Goal: Task Accomplishment & Management: Manage account settings

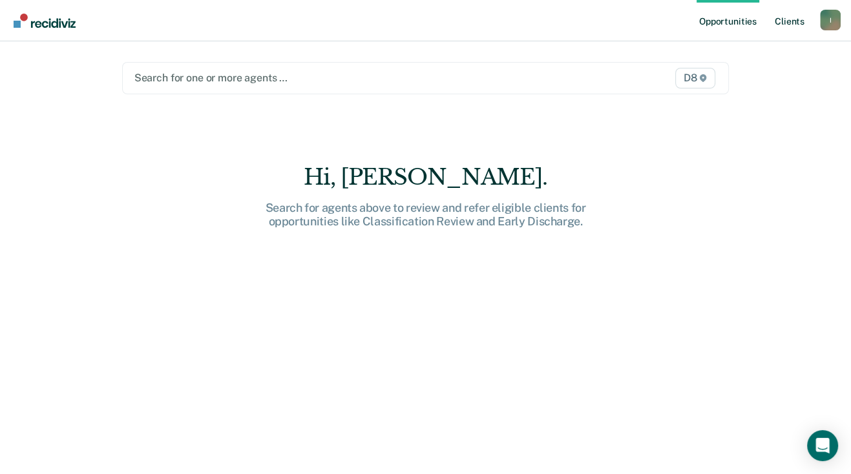
click at [788, 19] on link "Client s" at bounding box center [789, 20] width 35 height 41
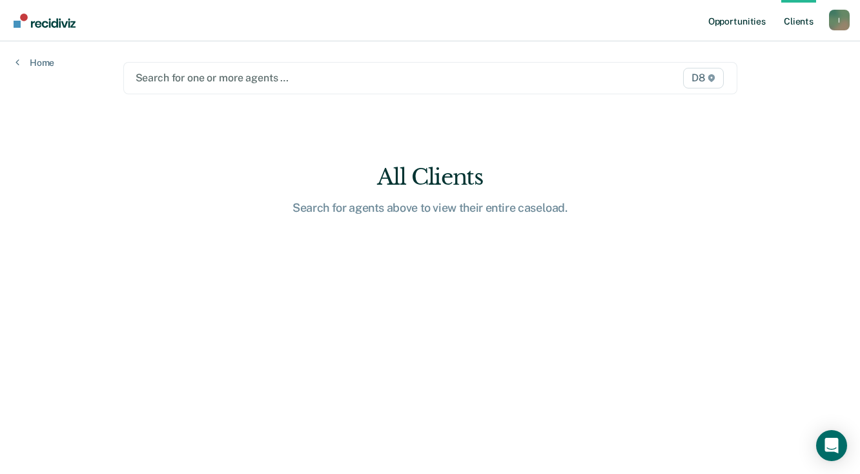
click at [744, 22] on link "Opportunities" at bounding box center [737, 20] width 63 height 41
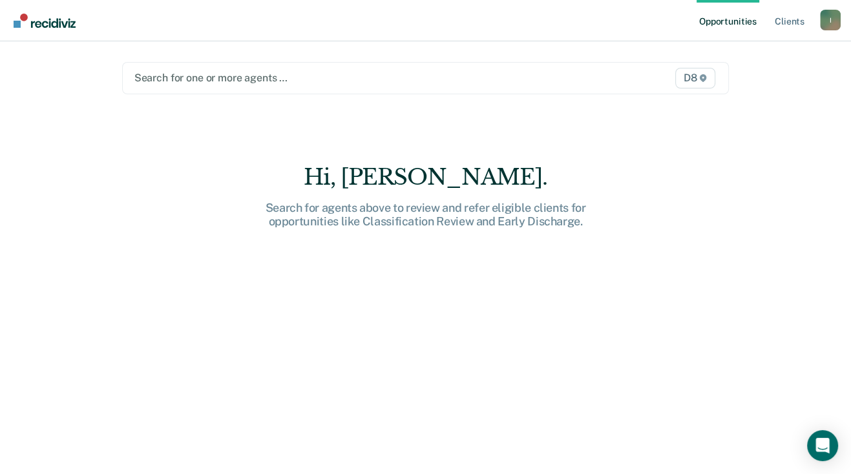
click at [732, 1] on link "Opportunities" at bounding box center [727, 20] width 63 height 41
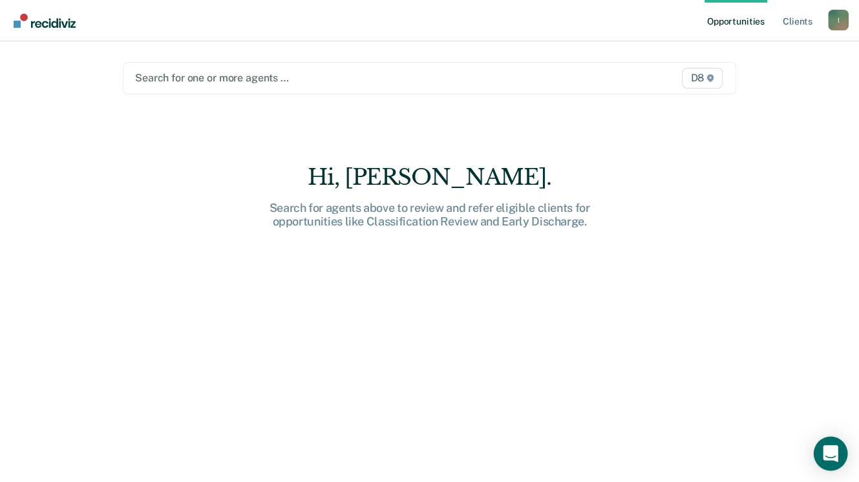
click at [838, 452] on div "Open Intercom Messenger" at bounding box center [830, 454] width 34 height 34
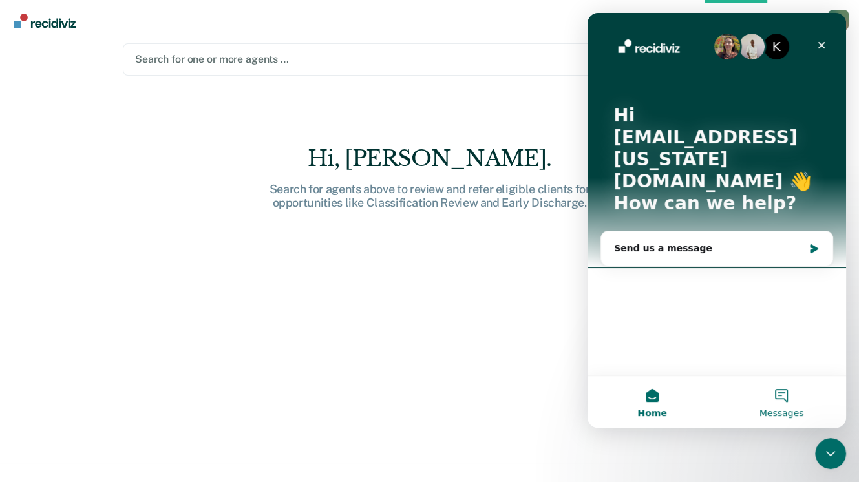
click at [780, 395] on button "Messages" at bounding box center [780, 402] width 129 height 52
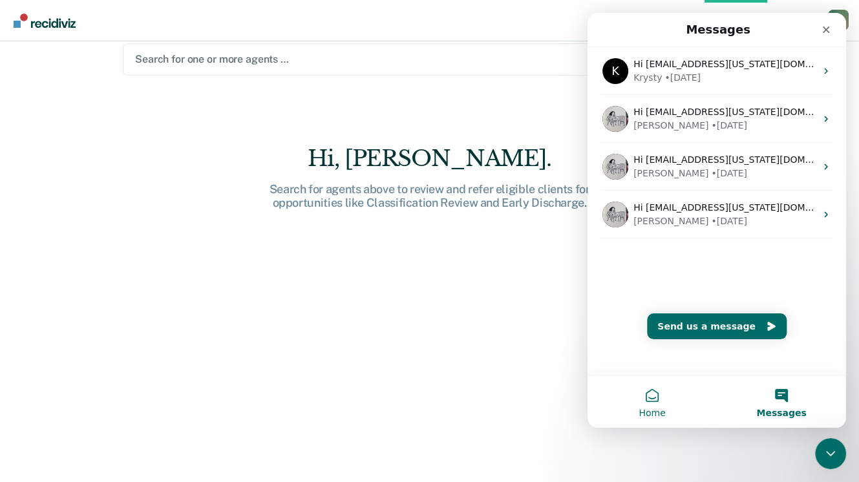
click at [659, 397] on button "Home" at bounding box center [651, 402] width 129 height 52
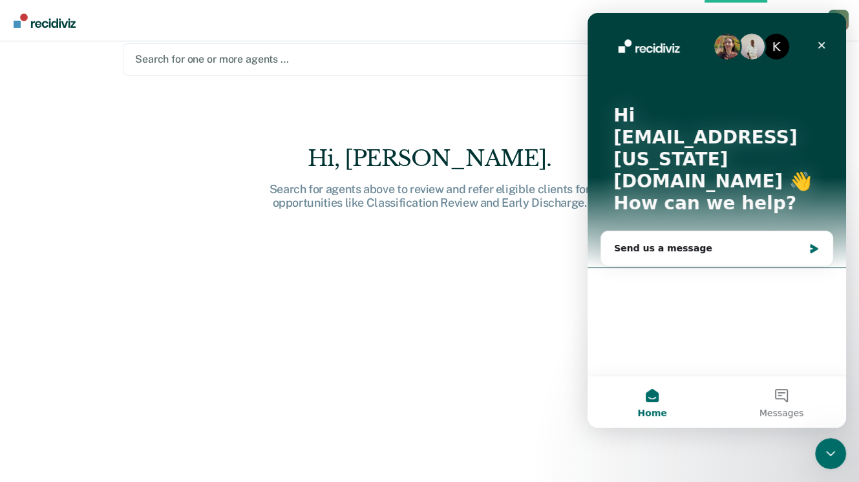
click at [716, 193] on p "How can we help?" at bounding box center [716, 204] width 207 height 22
click at [733, 42] on img "Intercom messenger" at bounding box center [727, 47] width 26 height 26
click at [638, 44] on img "Intercom messenger" at bounding box center [648, 47] width 71 height 21
click at [637, 193] on p "How can we help?" at bounding box center [716, 204] width 207 height 22
click at [626, 140] on p "Hi [EMAIL_ADDRESS][US_STATE][DOMAIN_NAME] 👋" at bounding box center [716, 149] width 207 height 88
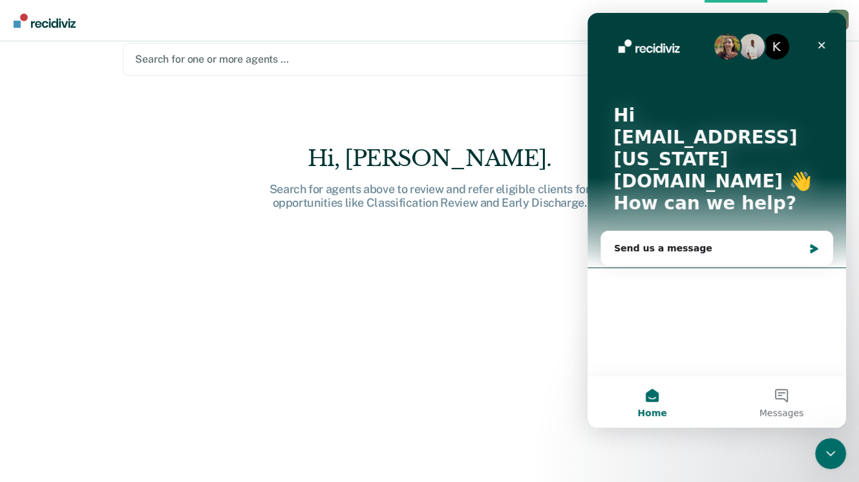
click at [21, 18] on img "Main navigation" at bounding box center [45, 21] width 62 height 14
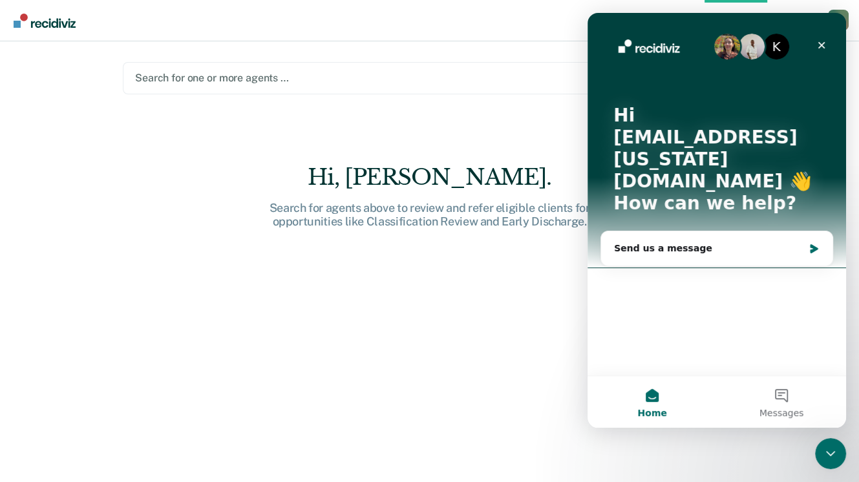
click at [652, 397] on button "Home" at bounding box center [651, 402] width 129 height 52
click at [822, 44] on icon "Close" at bounding box center [821, 45] width 10 height 10
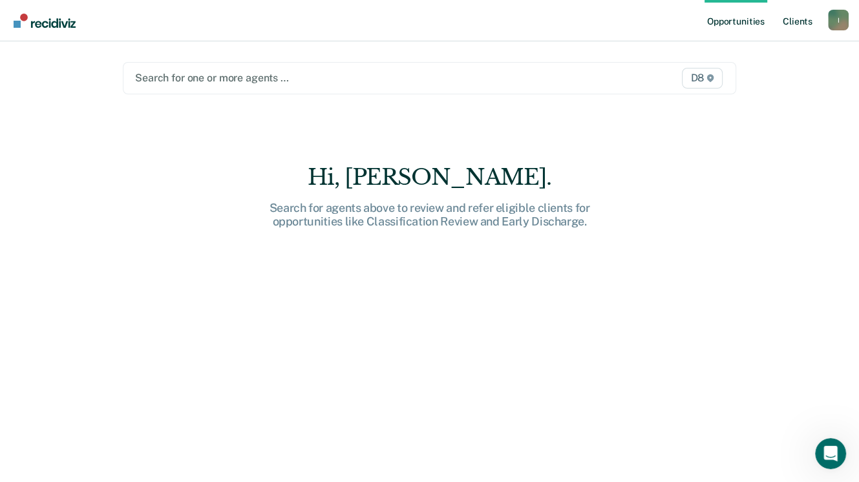
click at [802, 21] on link "Client s" at bounding box center [797, 20] width 35 height 41
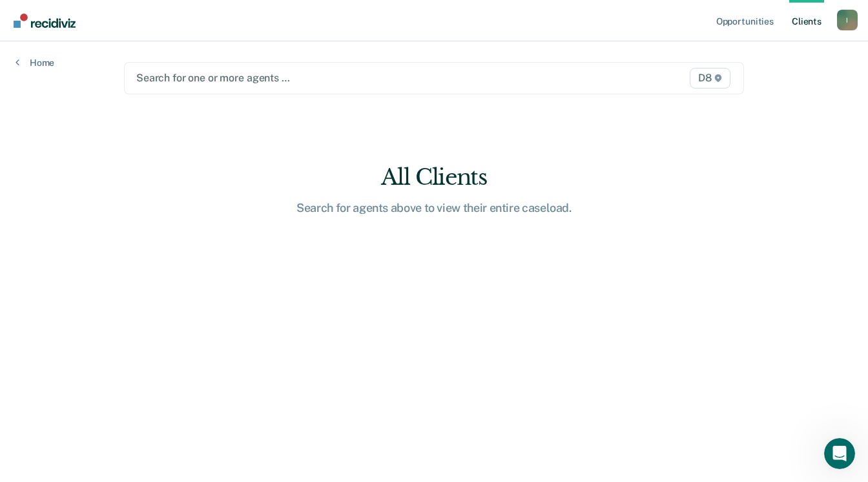
click at [605, 75] on div "D8" at bounding box center [644, 78] width 180 height 21
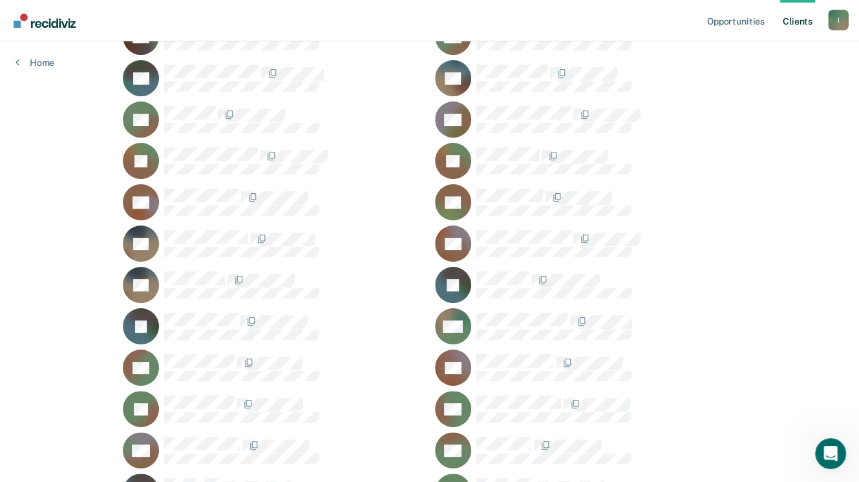
scroll to position [194, 0]
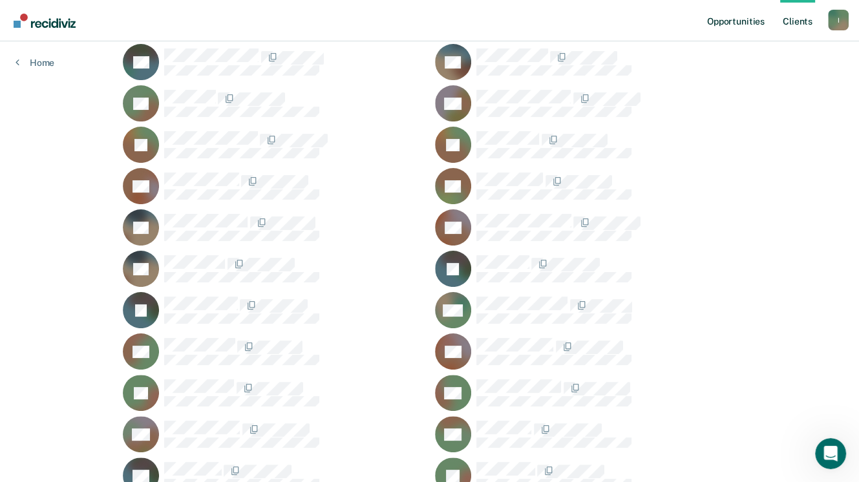
click at [732, 25] on link "Opportunities" at bounding box center [735, 20] width 63 height 41
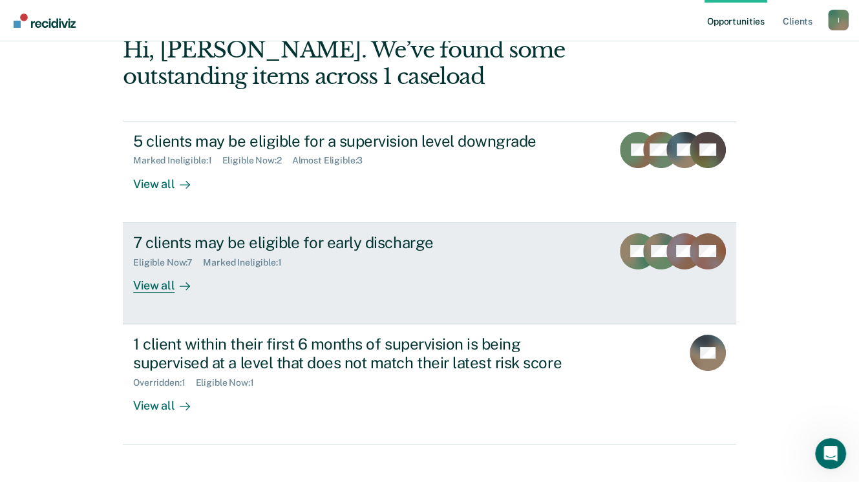
scroll to position [86, 0]
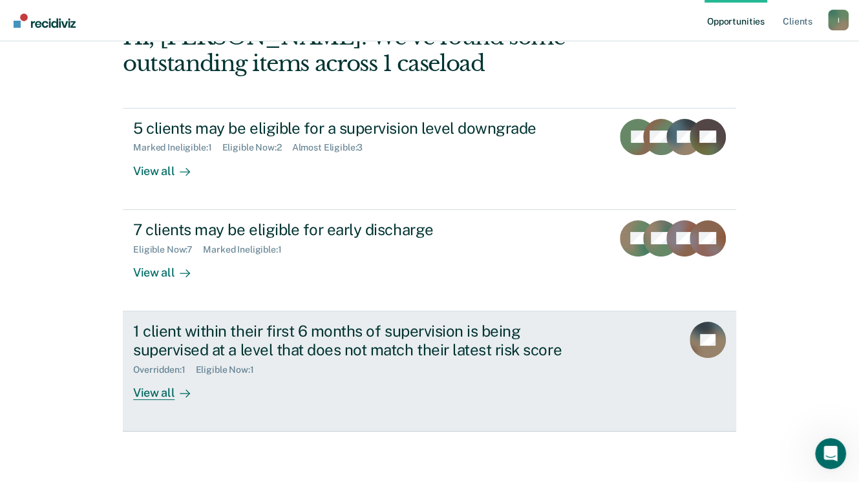
click at [156, 390] on div "View all" at bounding box center [169, 387] width 72 height 25
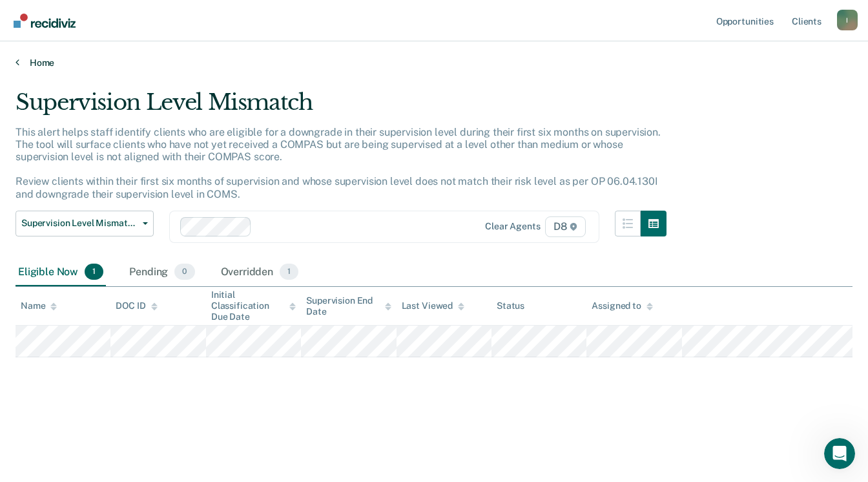
click at [39, 64] on link "Home" at bounding box center [434, 63] width 837 height 12
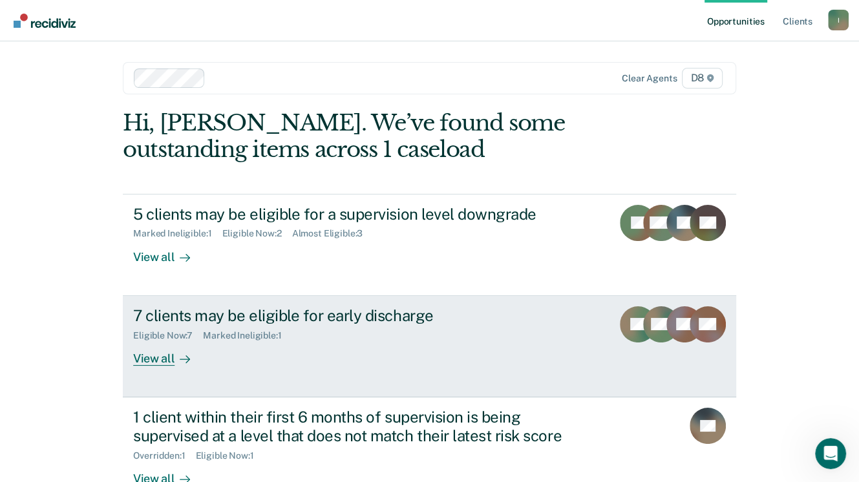
click at [137, 362] on div "View all" at bounding box center [169, 352] width 72 height 25
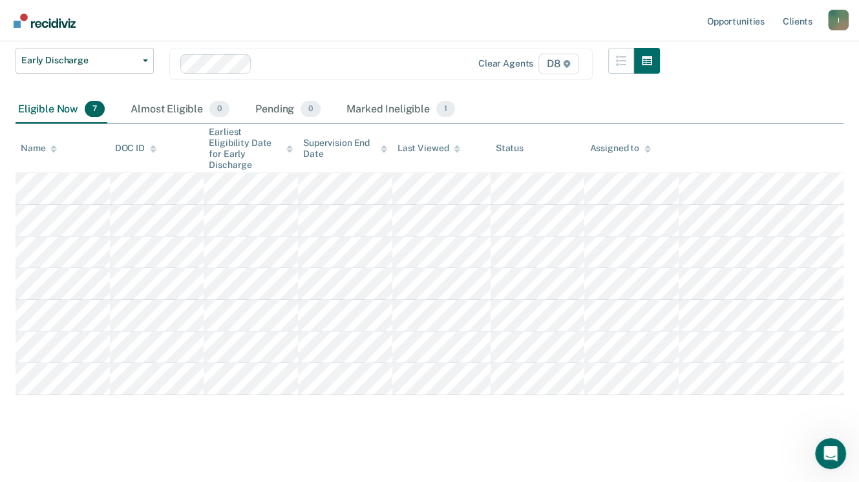
scroll to position [144, 0]
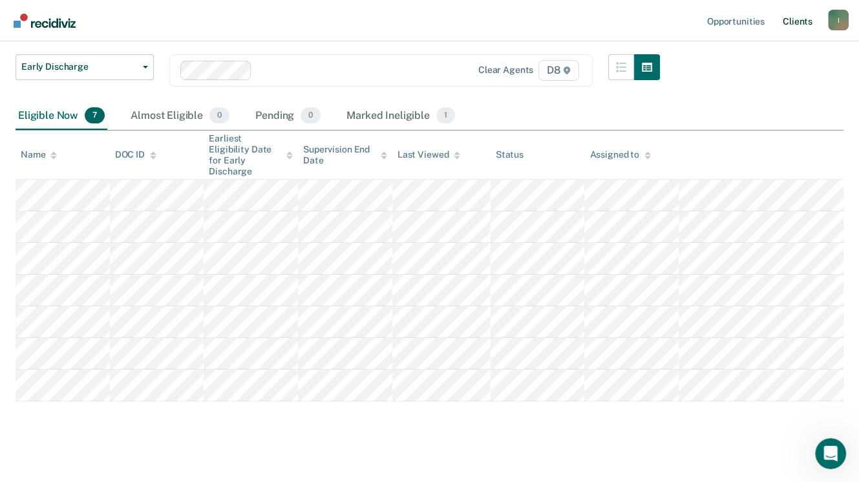
click at [793, 23] on link "Client s" at bounding box center [797, 20] width 35 height 41
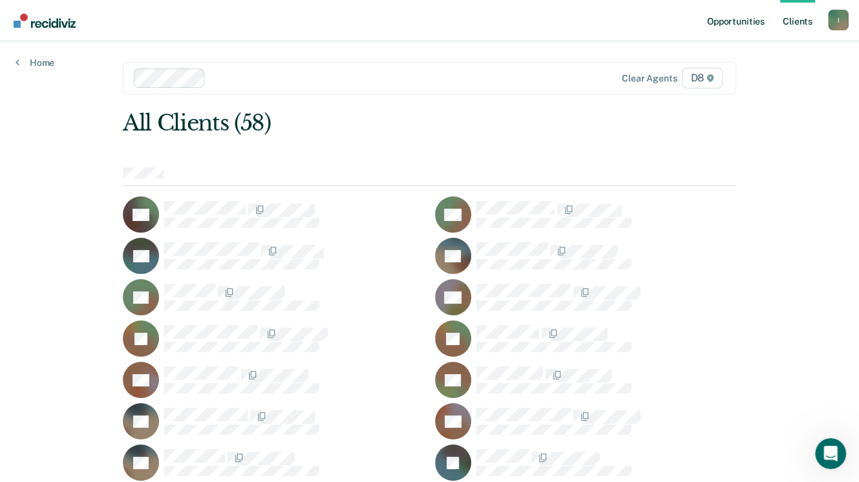
click at [736, 21] on link "Opportunities" at bounding box center [735, 20] width 63 height 41
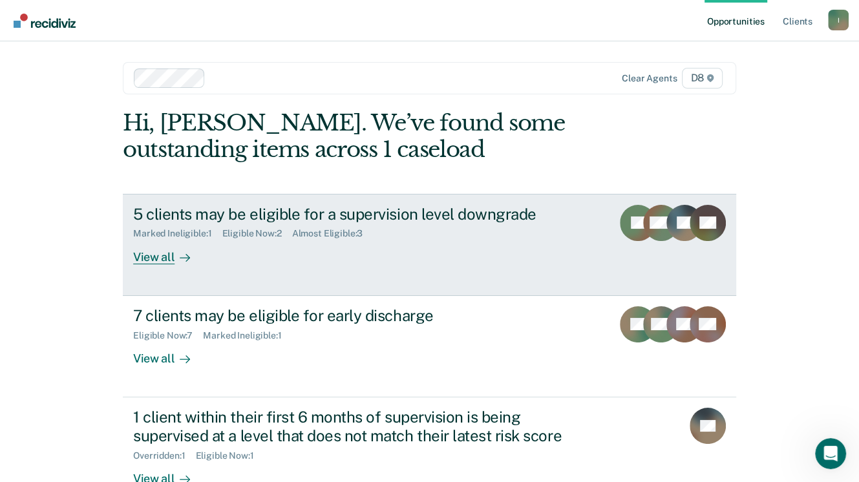
click at [149, 258] on div "View all" at bounding box center [169, 251] width 72 height 25
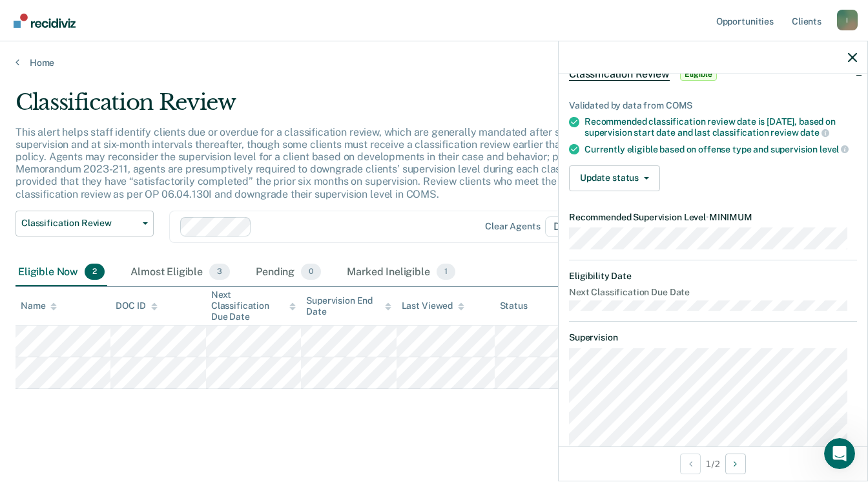
scroll to position [86, 0]
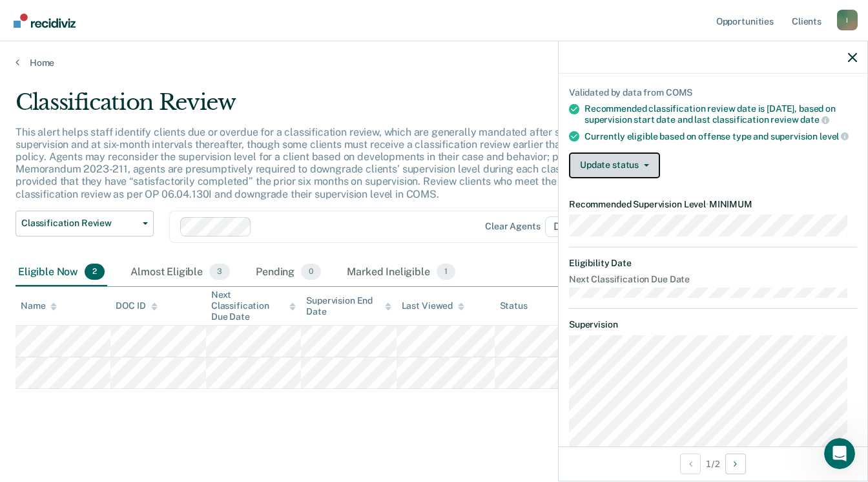
click at [642, 176] on button "Update status" at bounding box center [614, 165] width 91 height 26
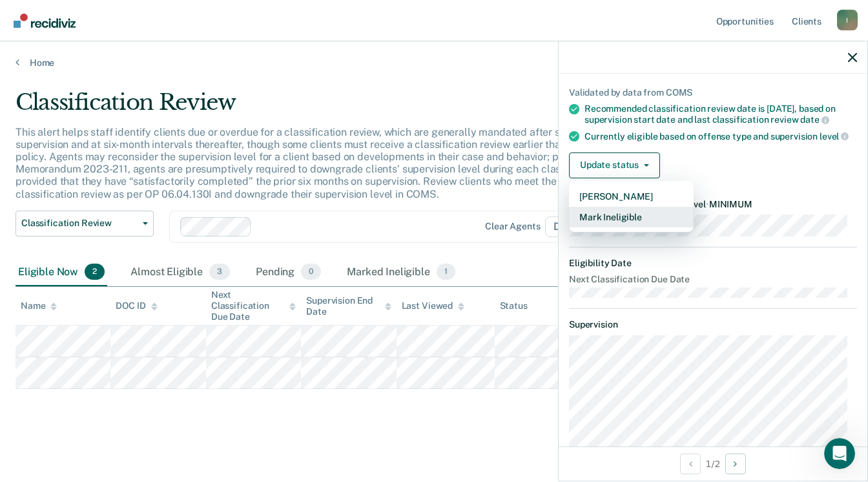
click at [619, 224] on button "Mark Ineligible" at bounding box center [631, 217] width 125 height 21
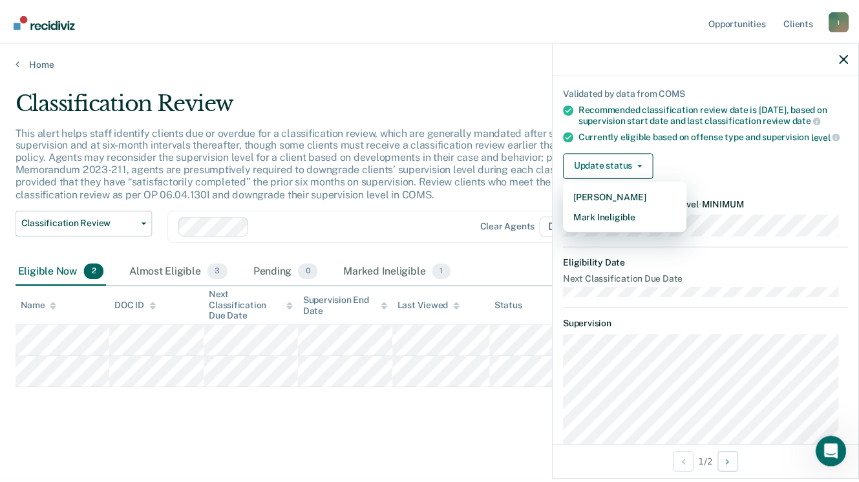
scroll to position [0, 0]
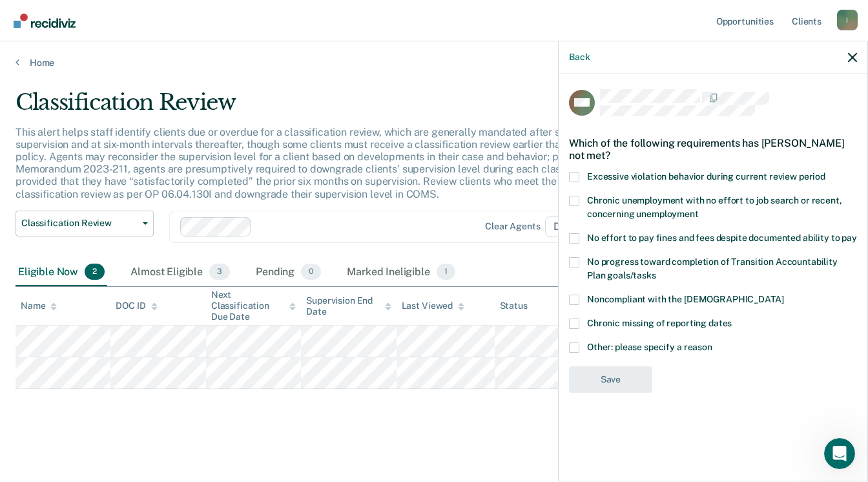
click at [576, 300] on span at bounding box center [574, 300] width 10 height 10
click at [784, 295] on input "Noncompliant with the [DEMOGRAPHIC_DATA]" at bounding box center [784, 295] width 0 height 0
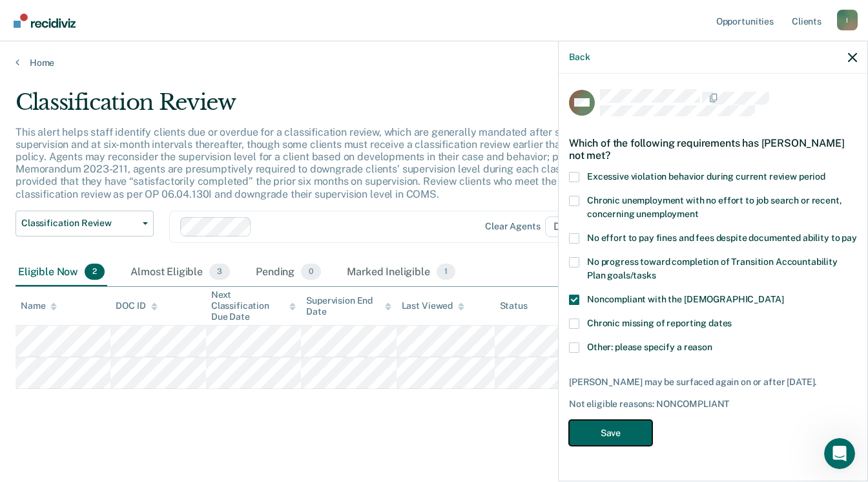
click at [616, 439] on button "Save" at bounding box center [610, 433] width 83 height 26
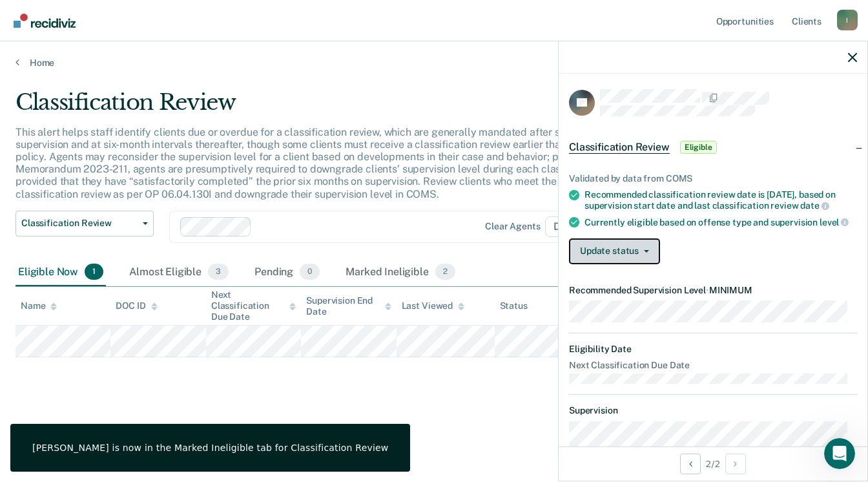
click at [612, 253] on button "Update status" at bounding box center [614, 251] width 91 height 26
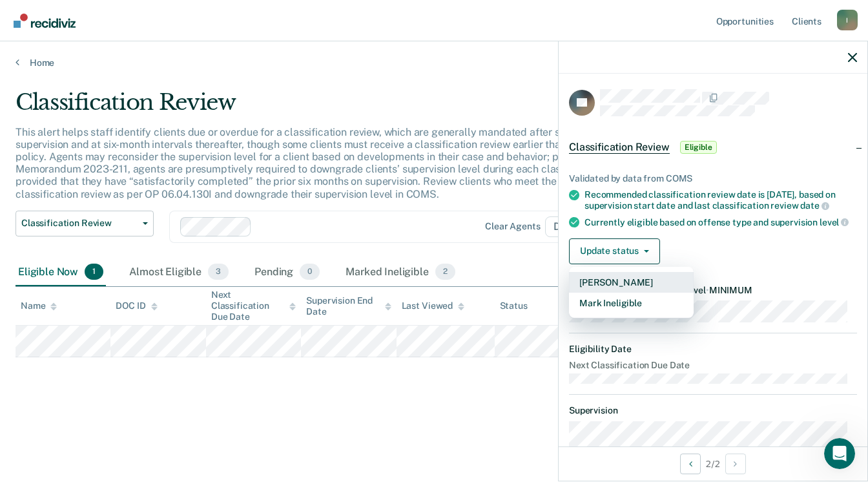
click at [610, 291] on button "[PERSON_NAME]" at bounding box center [631, 282] width 125 height 21
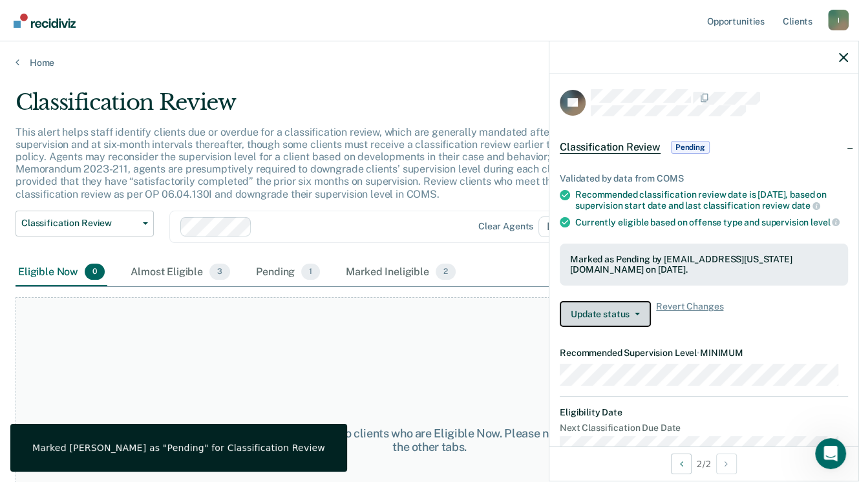
click at [605, 323] on button "Update status" at bounding box center [604, 314] width 91 height 26
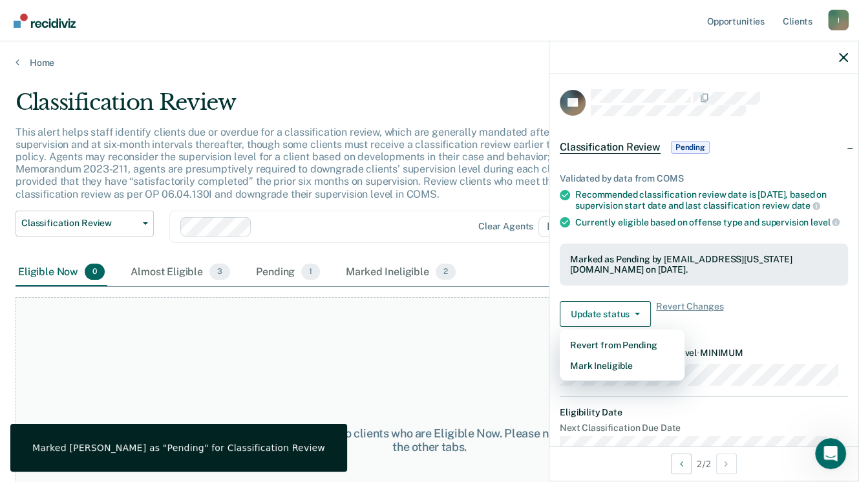
click at [410, 348] on div "At this time, there are no clients who are Eligible Now. Please navigate to one…" at bounding box center [430, 440] width 828 height 286
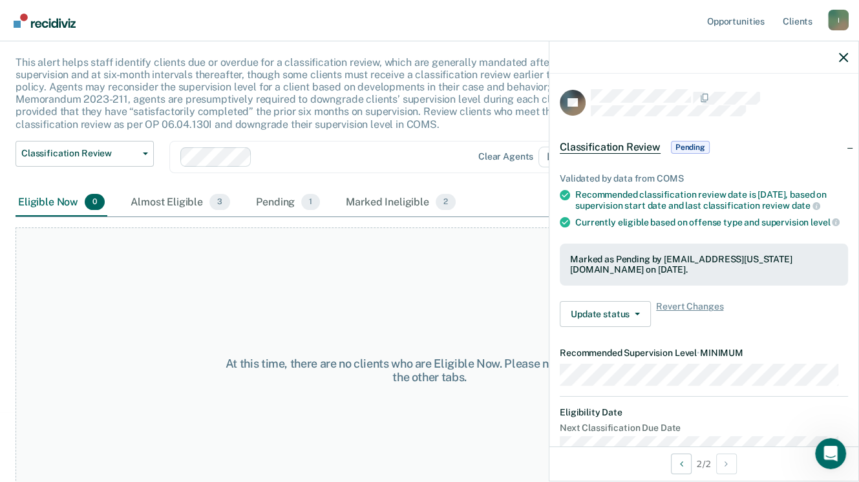
scroll to position [99, 0]
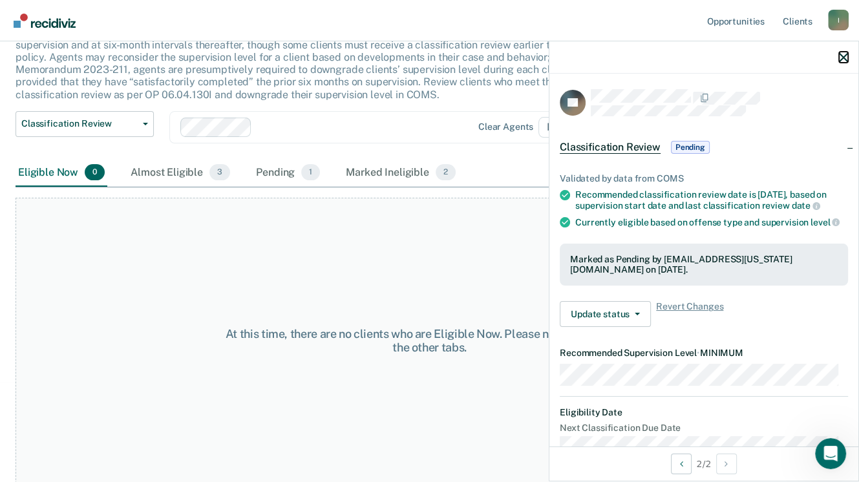
click at [844, 57] on icon "button" at bounding box center [842, 57] width 9 height 9
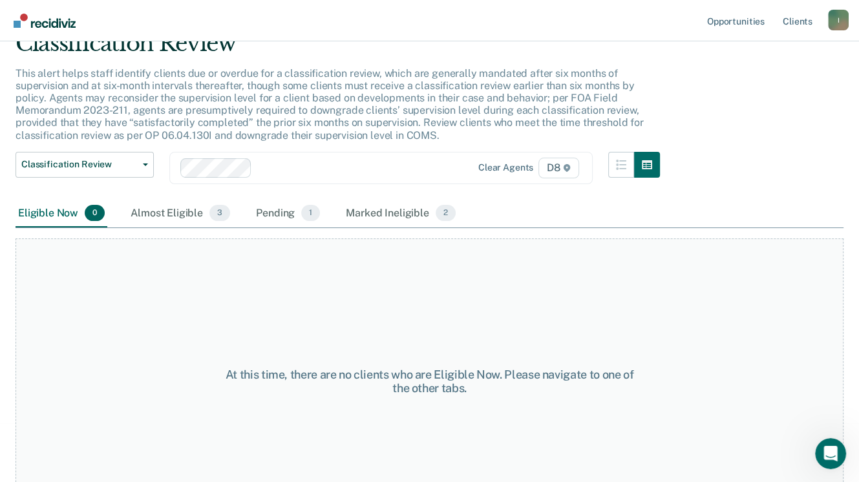
scroll to position [0, 0]
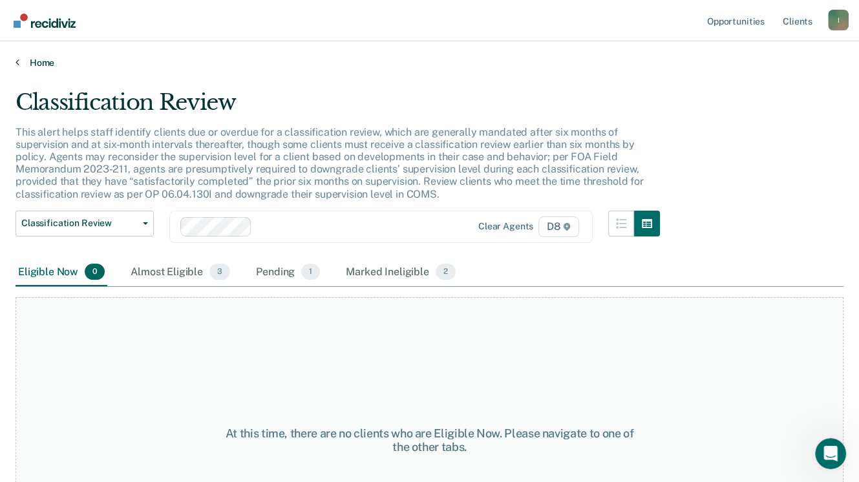
click at [30, 59] on link "Home" at bounding box center [430, 63] width 828 height 12
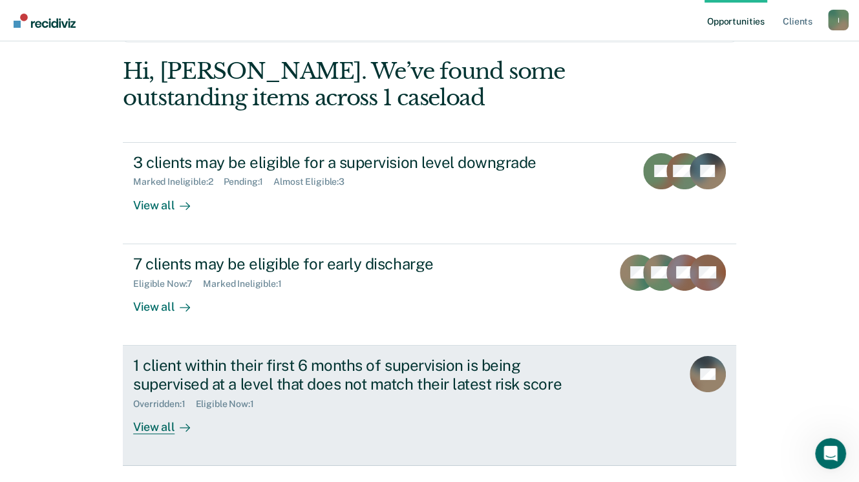
scroll to position [86, 0]
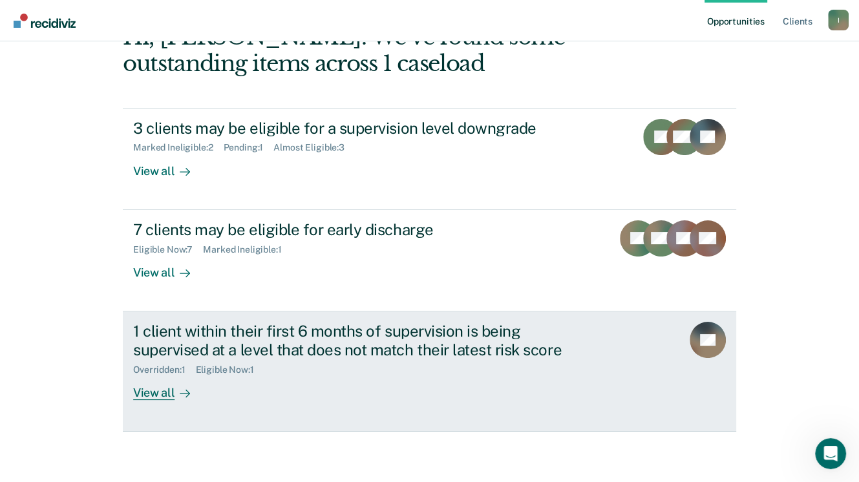
click at [163, 390] on div "View all" at bounding box center [169, 387] width 72 height 25
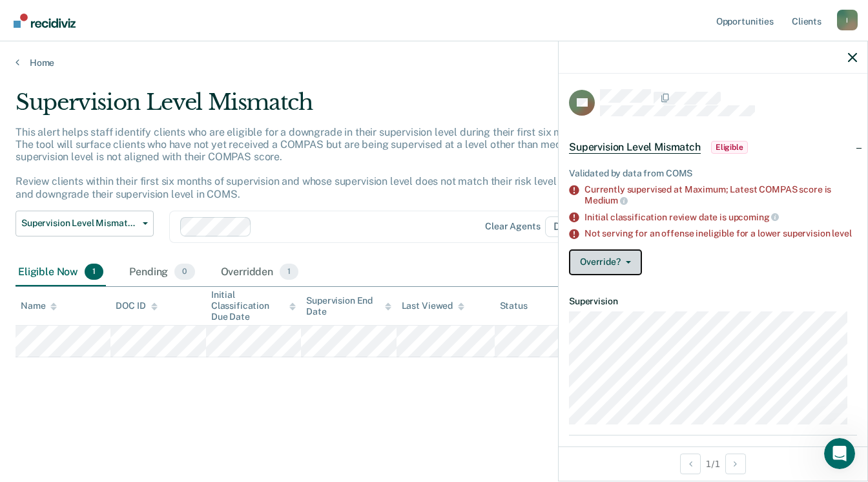
click at [612, 271] on button "Override?" at bounding box center [605, 262] width 73 height 26
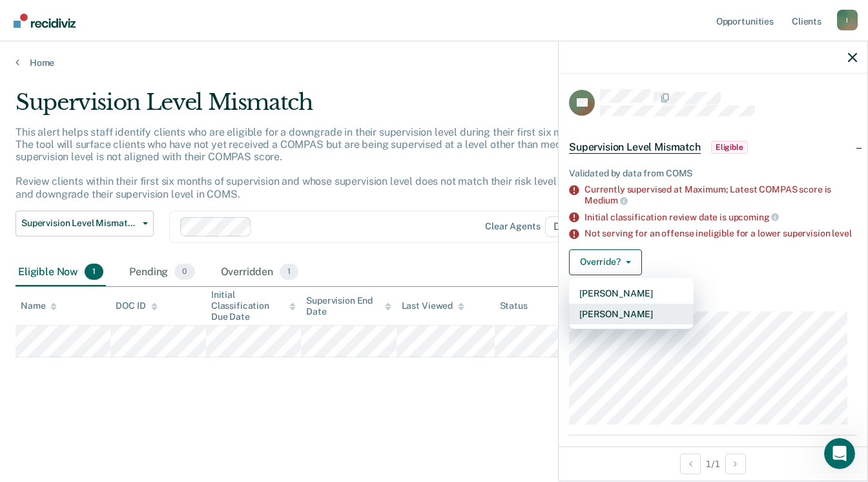
click at [604, 323] on button "[PERSON_NAME]" at bounding box center [631, 314] width 125 height 21
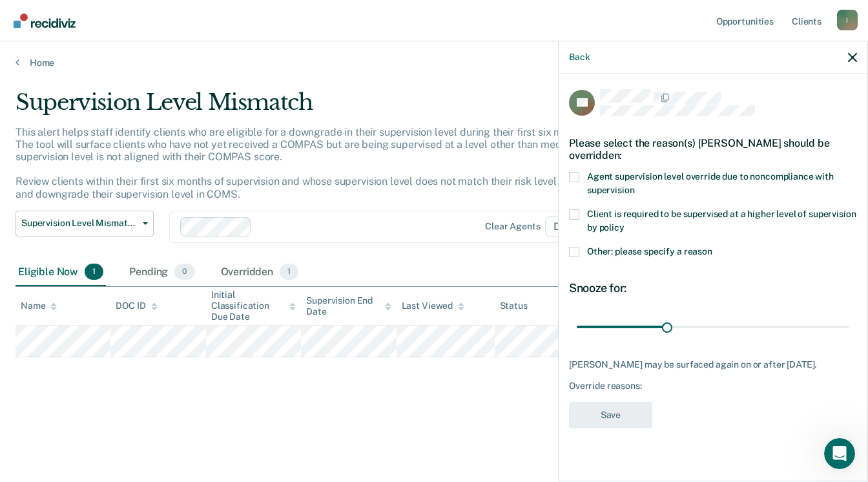
click at [575, 247] on span at bounding box center [574, 252] width 10 height 10
click at [713, 247] on input "Other: please specify a reason" at bounding box center [713, 247] width 0 height 0
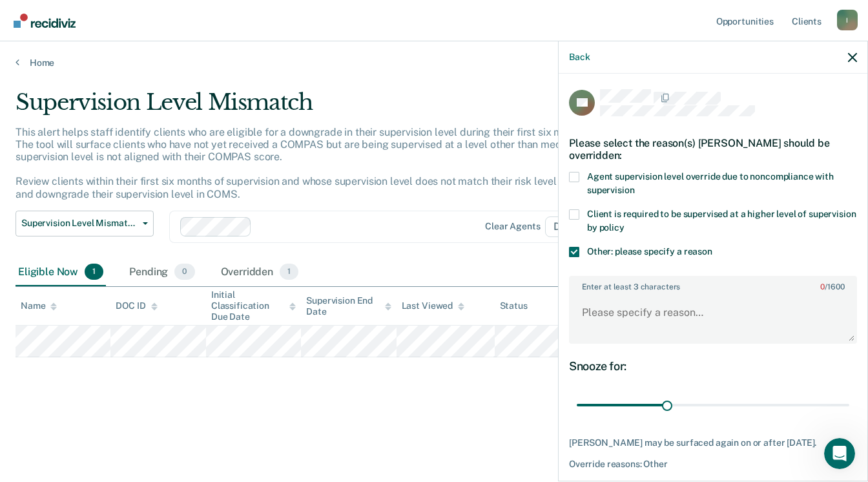
click at [569, 176] on span at bounding box center [574, 177] width 10 height 10
click at [634, 185] on input "Agent supervision level override due to noncompliance with supervision" at bounding box center [634, 185] width 0 height 0
drag, startPoint x: 676, startPoint y: 399, endPoint x: 876, endPoint y: 394, distance: 200.3
type input "90"
click at [849, 394] on input "range" at bounding box center [713, 405] width 273 height 23
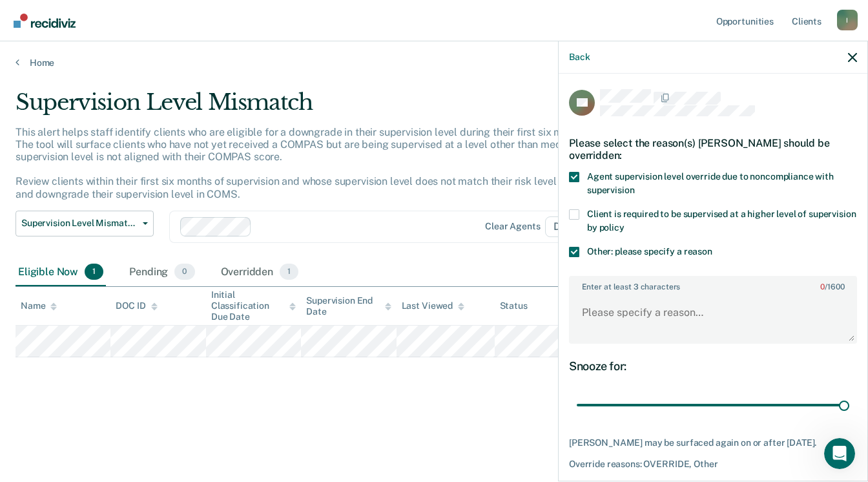
click at [654, 362] on div "Snooze for:" at bounding box center [713, 366] width 288 height 14
click at [638, 313] on textarea "Enter at least 3 characters 0 / 1600" at bounding box center [713, 319] width 286 height 48
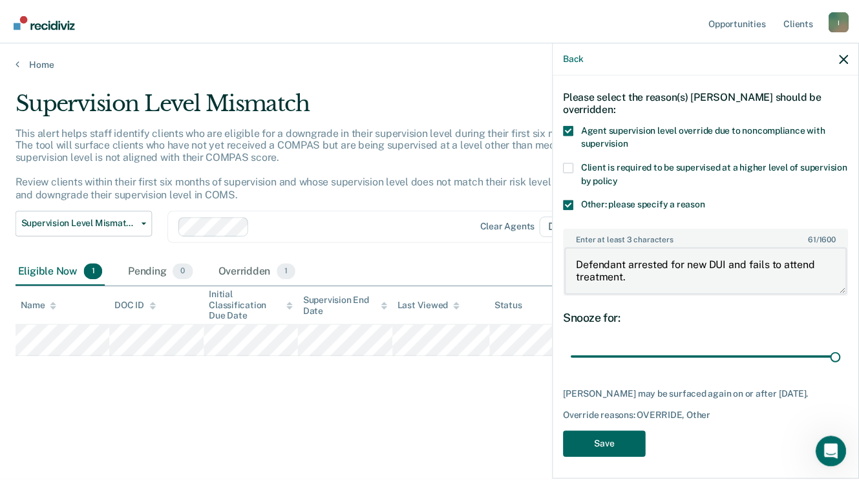
scroll to position [48, 0]
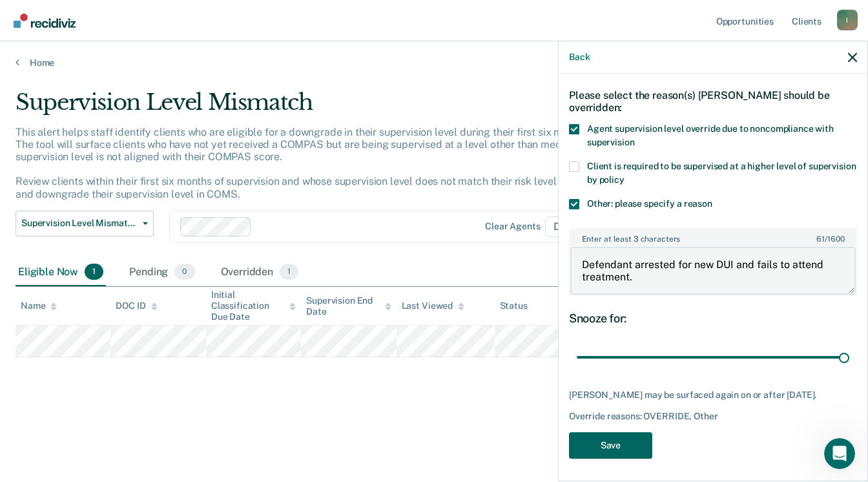
type textarea "Defendant arrested for new DUI and fails to attend treatment."
click at [606, 442] on button "Save" at bounding box center [610, 445] width 83 height 26
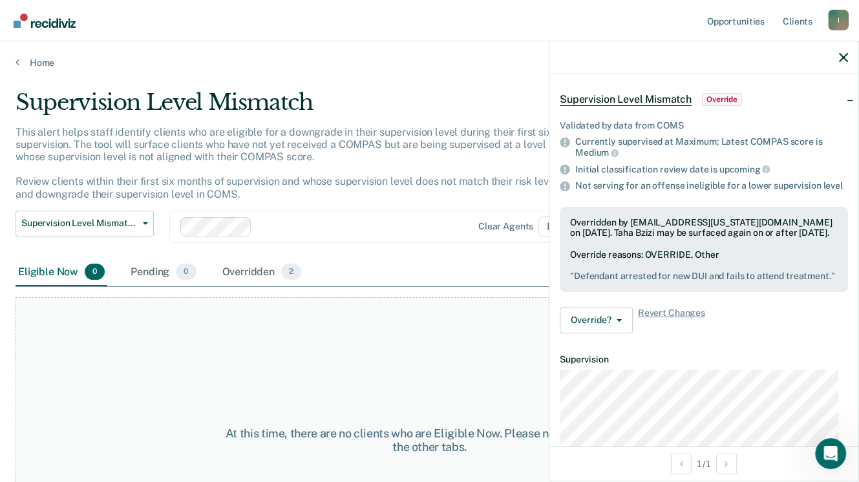
click at [714, 94] on span "Override" at bounding box center [722, 99] width 40 height 13
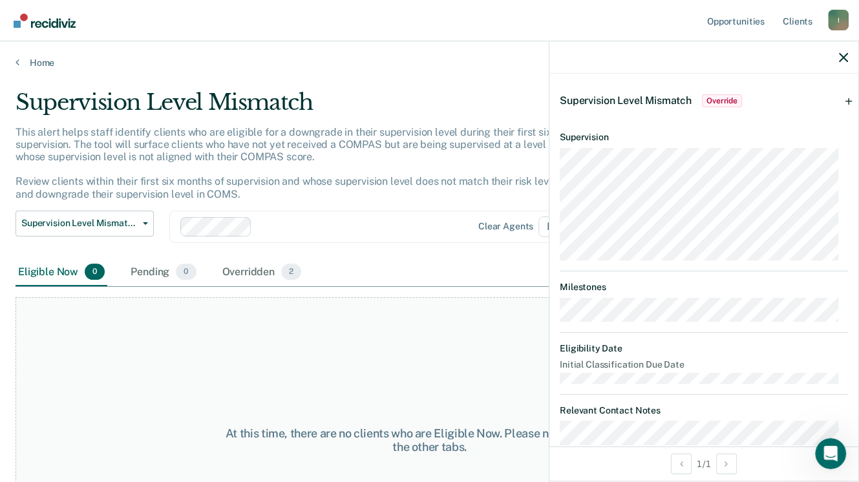
scroll to position [68, 0]
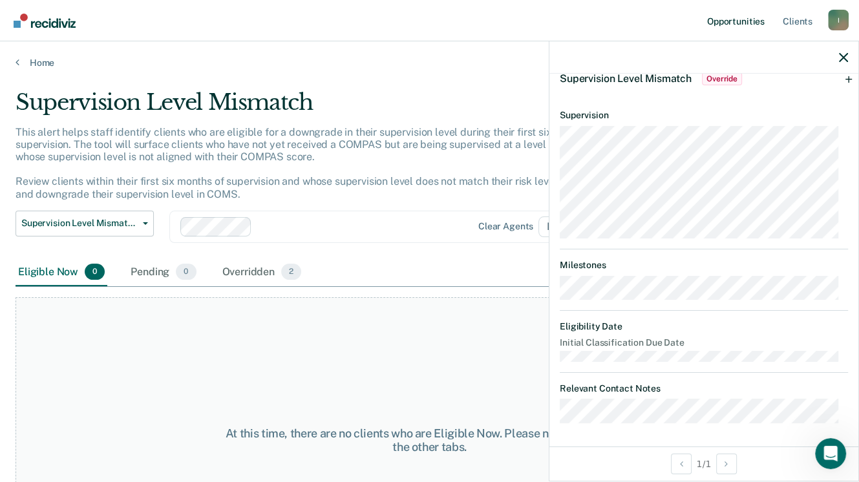
click at [742, 18] on link "Opportunities" at bounding box center [735, 20] width 63 height 41
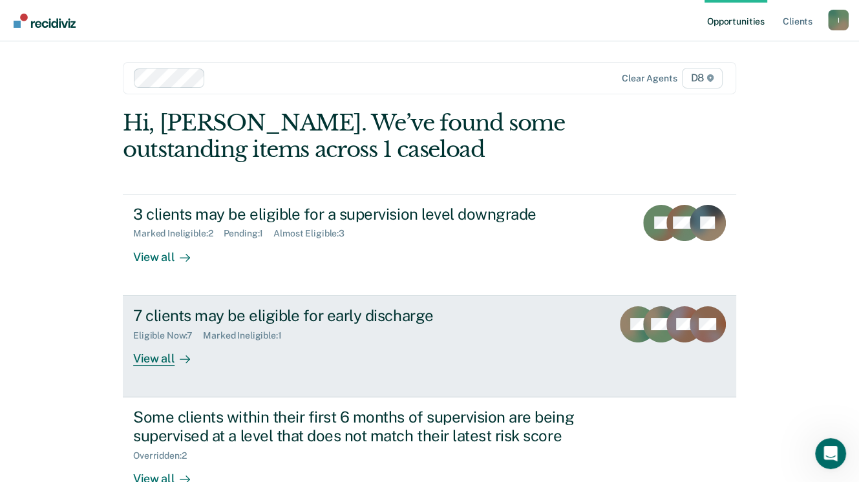
click at [161, 357] on div "View all" at bounding box center [169, 352] width 72 height 25
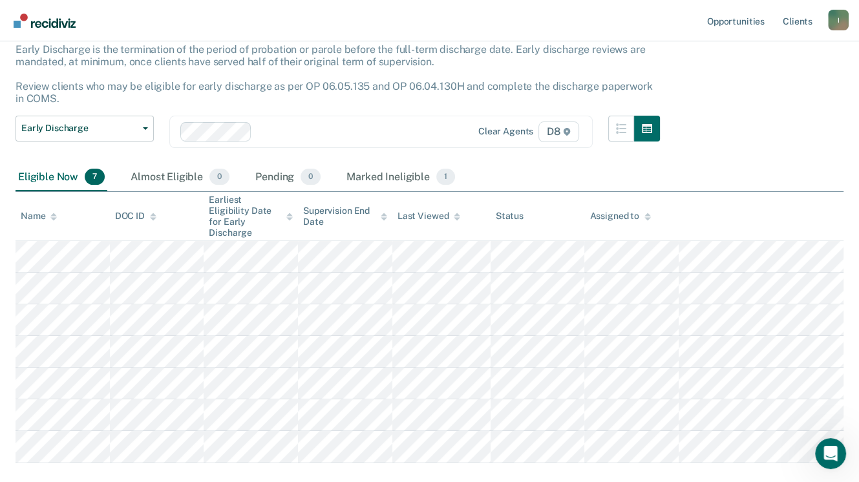
scroll to position [86, 0]
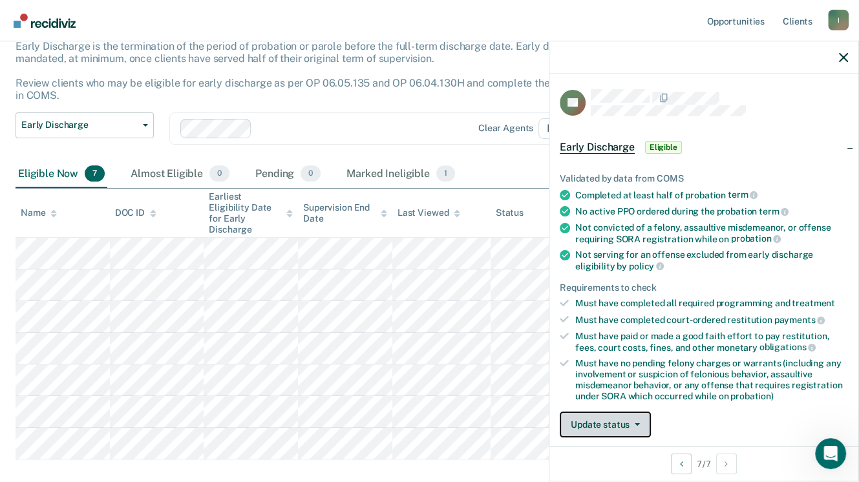
click at [597, 419] on button "Update status" at bounding box center [604, 424] width 91 height 26
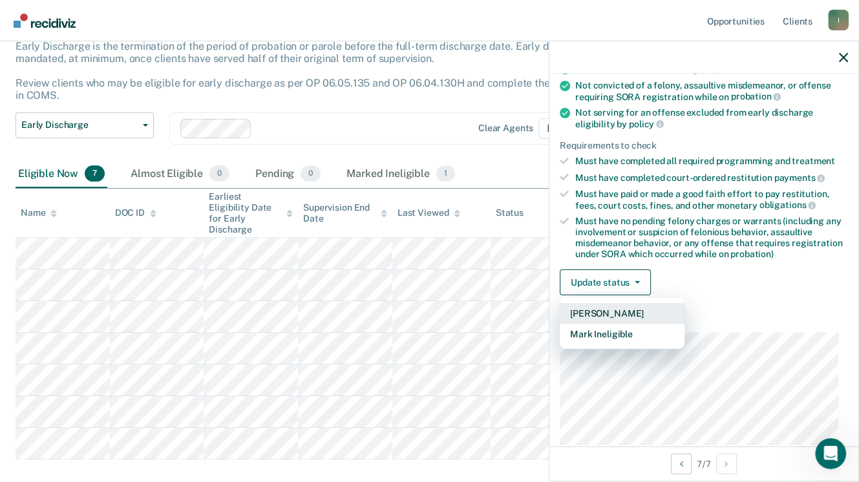
scroll to position [144, 0]
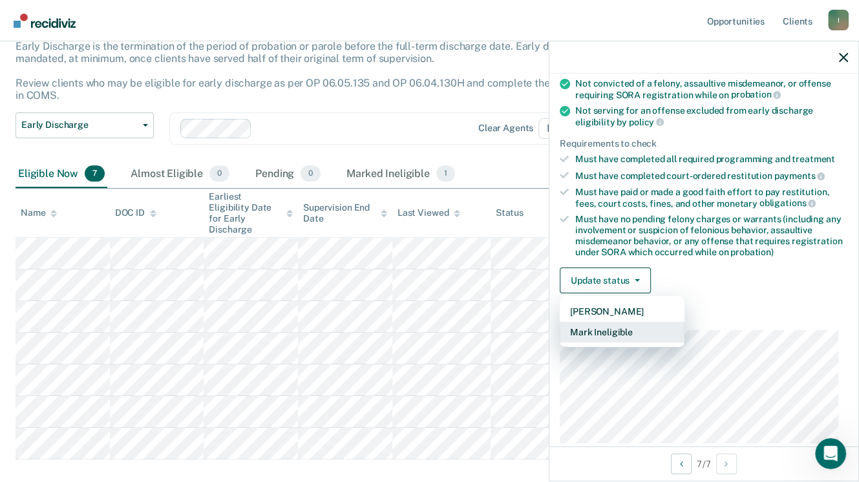
click at [599, 327] on button "Mark Ineligible" at bounding box center [621, 332] width 125 height 21
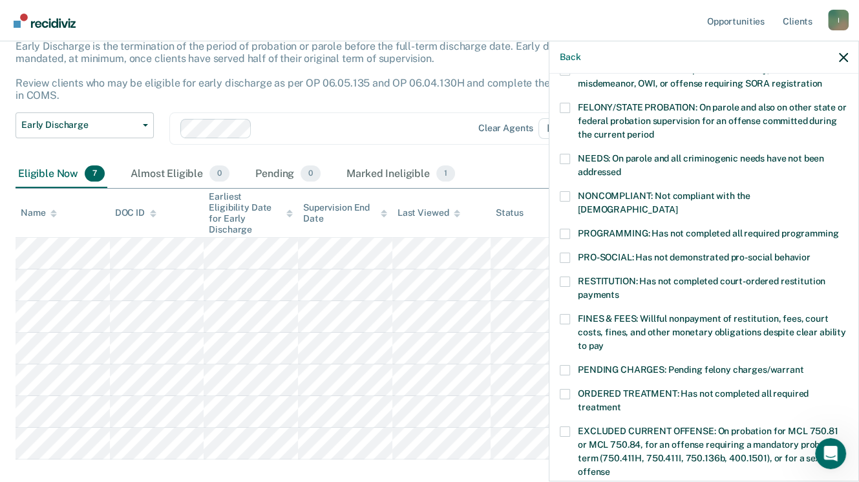
click at [563, 160] on span at bounding box center [564, 159] width 10 height 10
click at [621, 167] on input "NEEDS: On parole and all criminogenic needs have not been addressed" at bounding box center [621, 167] width 0 height 0
click at [563, 389] on span at bounding box center [564, 394] width 10 height 10
click at [621, 402] on input "ORDERED TREATMENT: Has not completed all required treatment" at bounding box center [621, 402] width 0 height 0
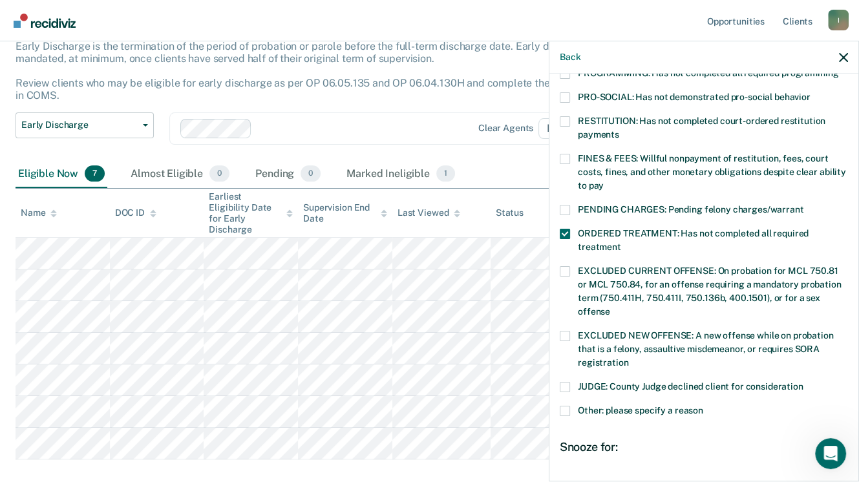
scroll to position [316, 0]
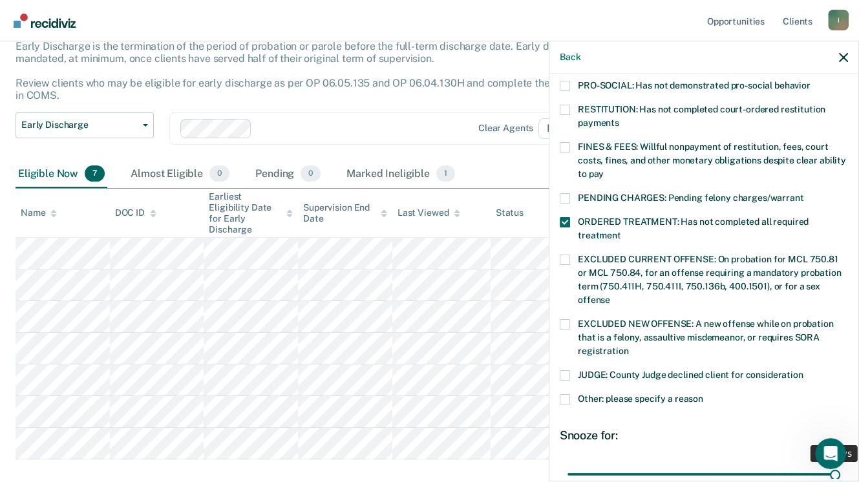
drag, startPoint x: 649, startPoint y: 455, endPoint x: 862, endPoint y: 448, distance: 212.6
type input "90"
click at [840, 463] on input "range" at bounding box center [703, 474] width 273 height 23
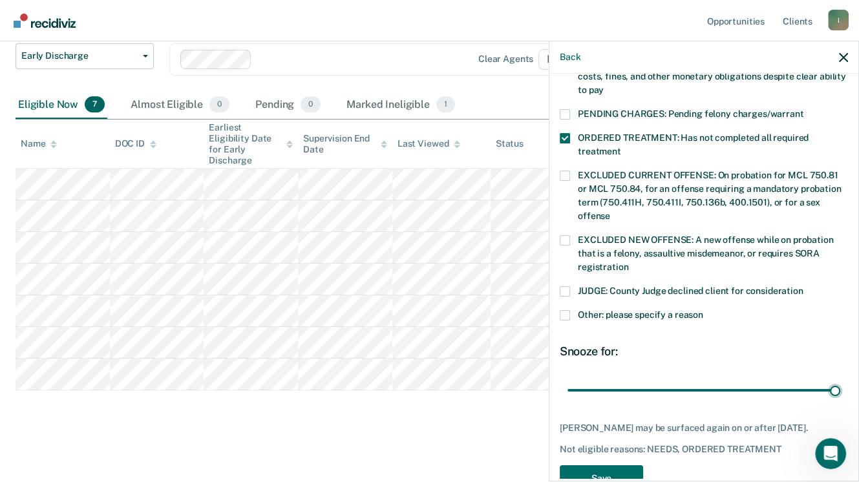
scroll to position [421, 0]
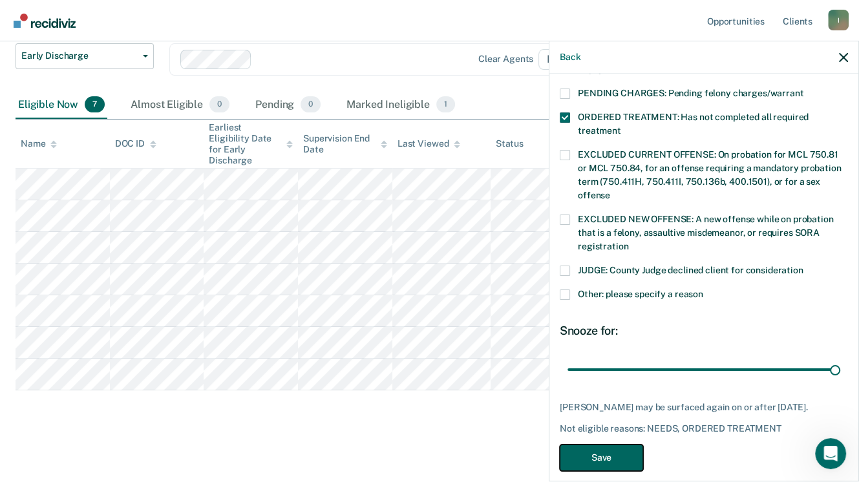
click at [590, 444] on button "Save" at bounding box center [600, 457] width 83 height 26
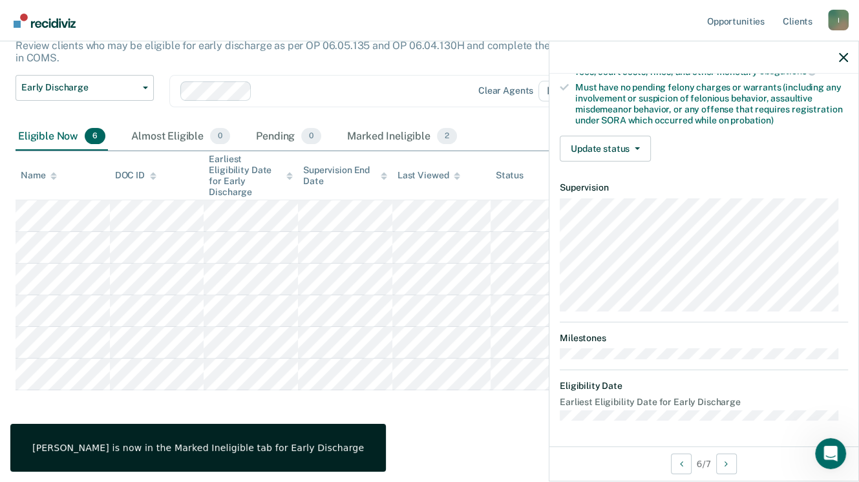
scroll to position [271, 0]
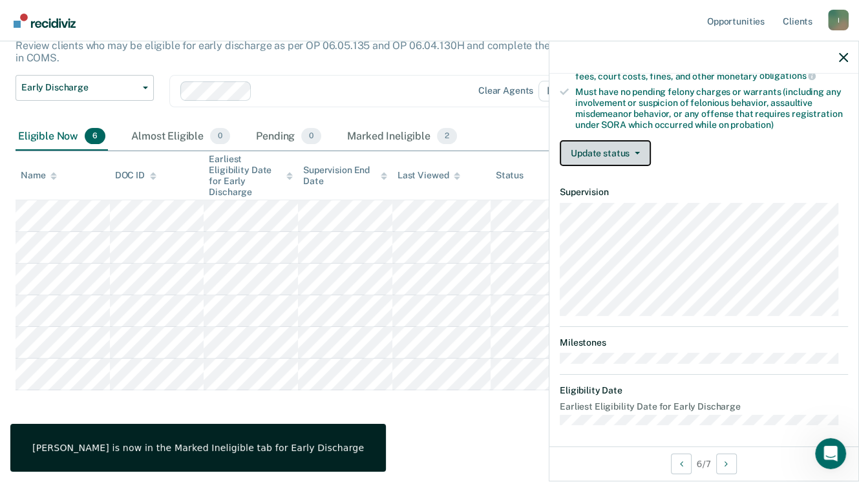
click at [607, 150] on button "Update status" at bounding box center [604, 153] width 91 height 26
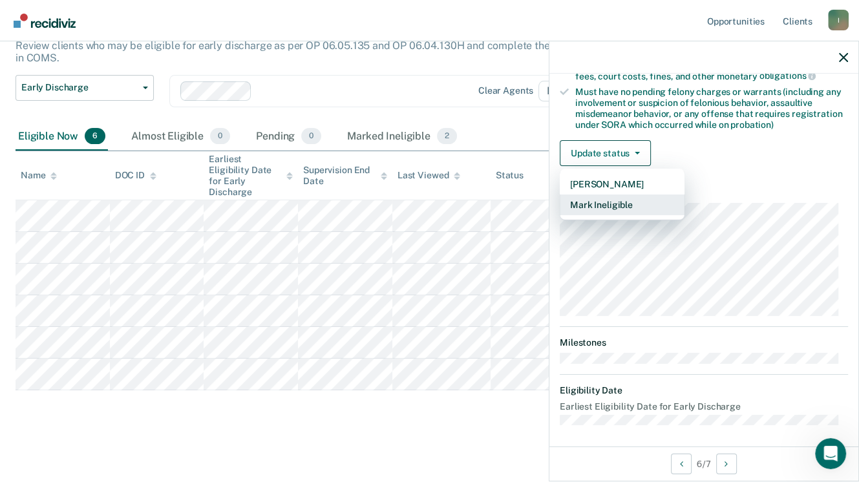
click at [596, 197] on button "Mark Ineligible" at bounding box center [621, 204] width 125 height 21
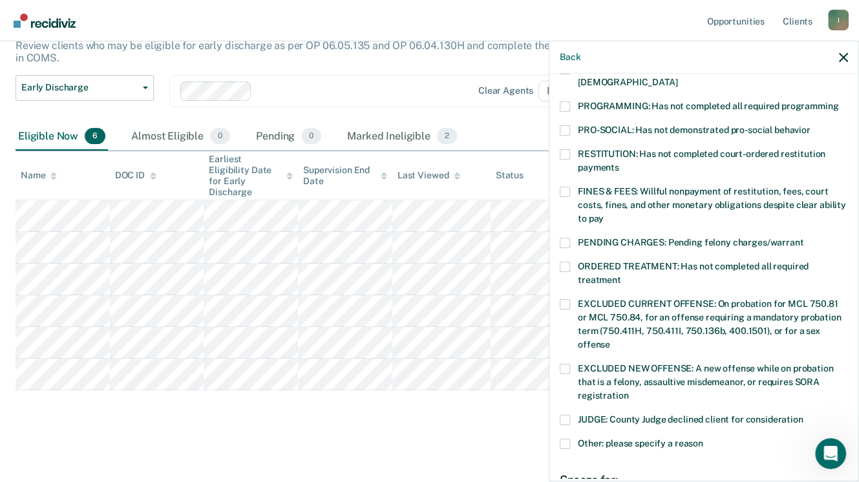
click at [567, 439] on span at bounding box center [564, 444] width 10 height 10
click at [703, 439] on input "Other: please specify a reason" at bounding box center [703, 439] width 0 height 0
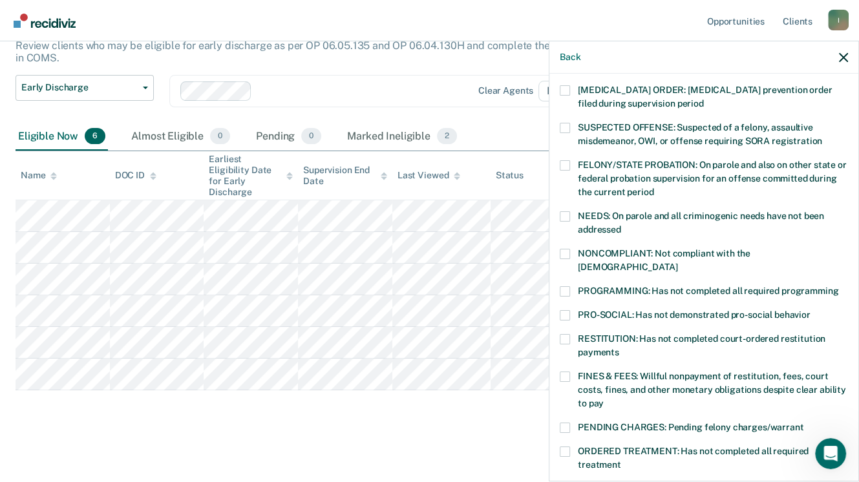
scroll to position [78, 0]
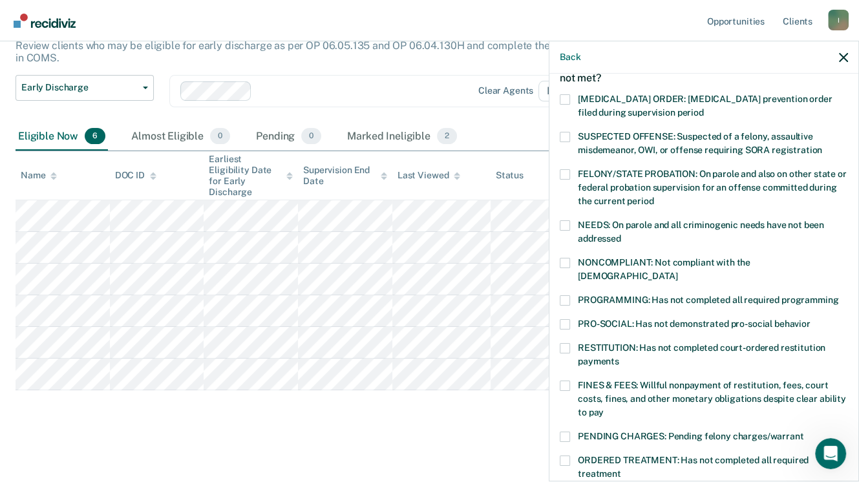
click at [566, 263] on span at bounding box center [564, 263] width 10 height 10
click at [677, 271] on input "NONCOMPLIANT: Not compliant with the [DEMOGRAPHIC_DATA]" at bounding box center [677, 271] width 0 height 0
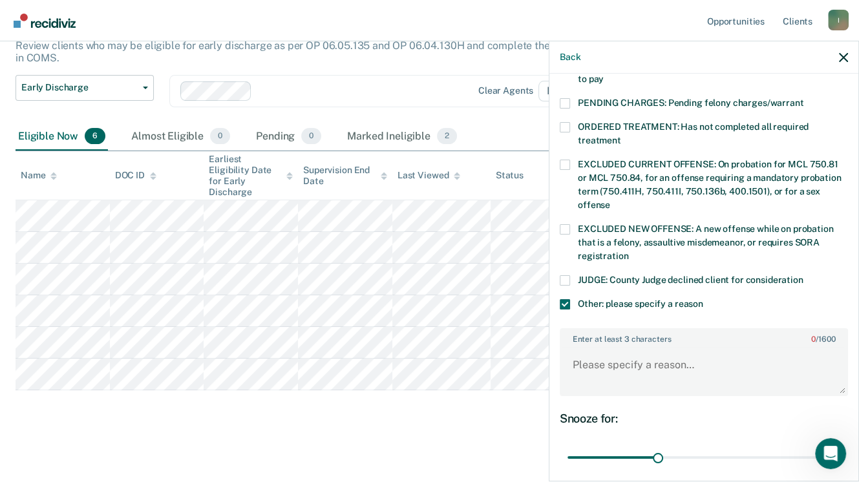
scroll to position [497, 0]
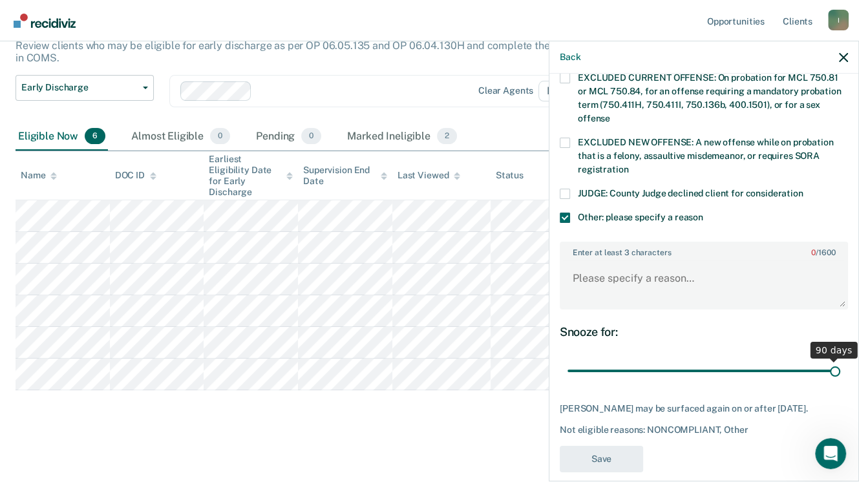
drag, startPoint x: 657, startPoint y: 356, endPoint x: 842, endPoint y: 349, distance: 185.5
type input "90"
click at [840, 360] on input "range" at bounding box center [703, 371] width 273 height 23
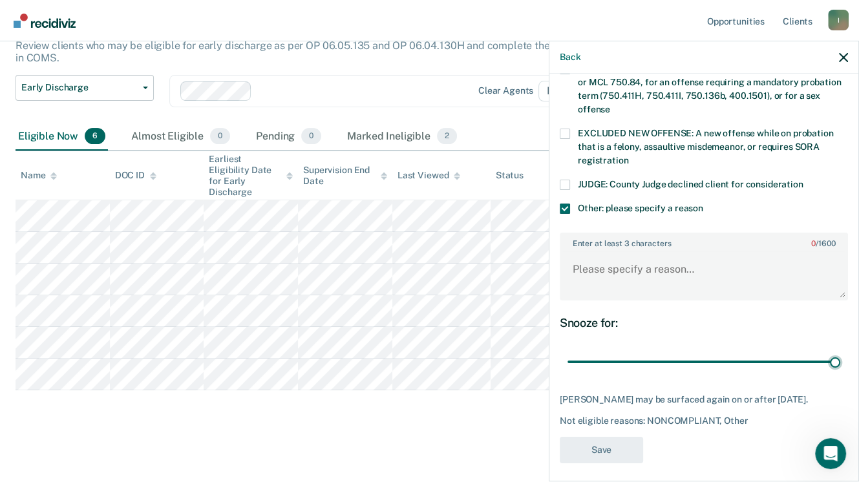
scroll to position [508, 0]
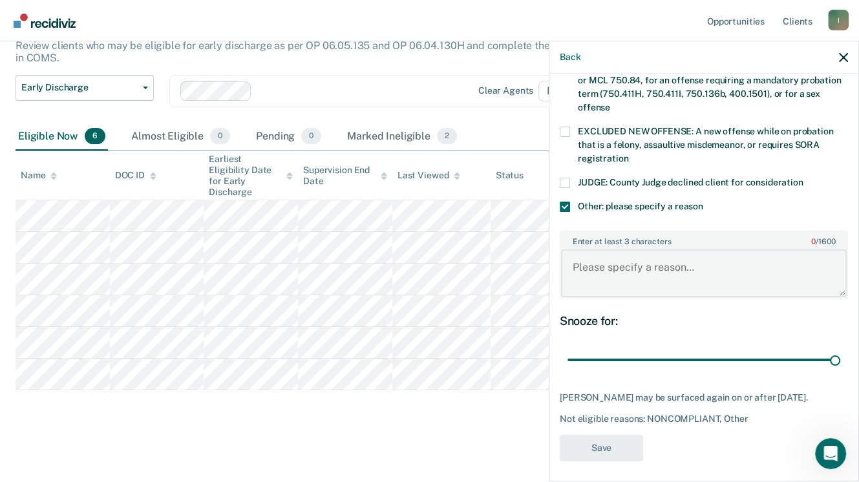
click at [640, 253] on textarea "Enter at least 3 characters 0 / 1600" at bounding box center [704, 273] width 286 height 48
click at [640, 254] on textarea "Enter at least 3 characters 0 / 1600" at bounding box center [704, 273] width 286 height 48
type textarea "d"
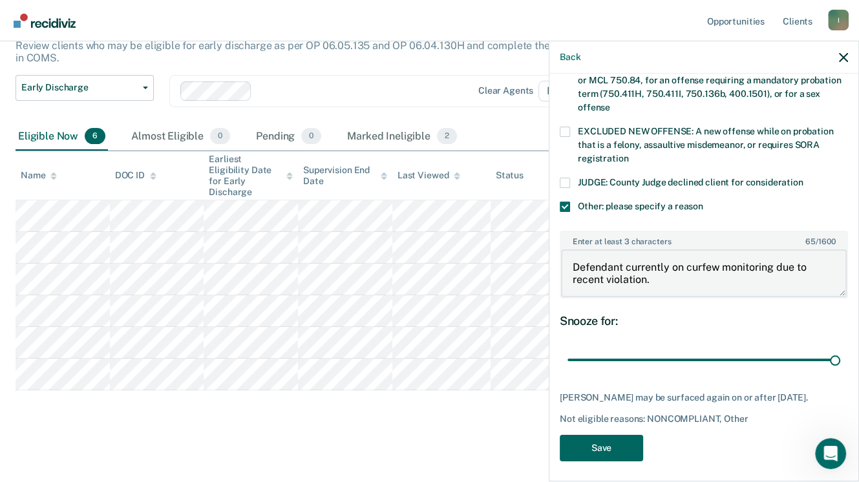
type textarea "Defendant currently on curfew monitoring due to recent violation."
click at [598, 438] on button "Save" at bounding box center [600, 448] width 83 height 26
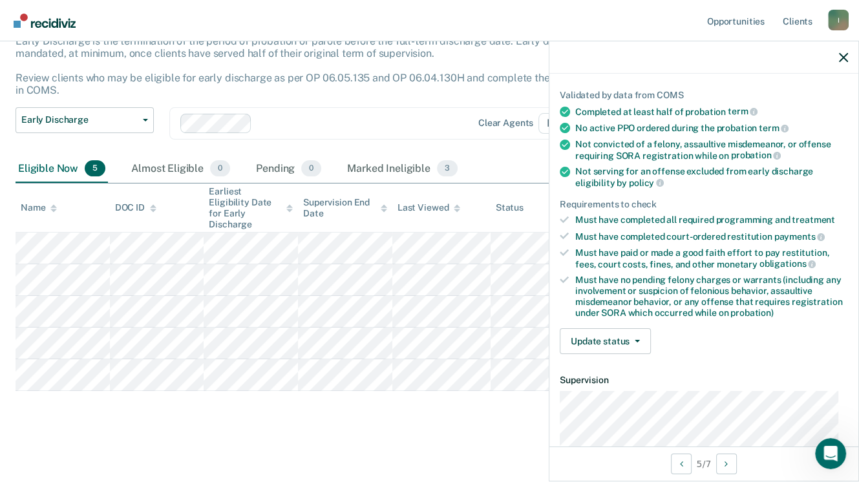
scroll to position [39, 0]
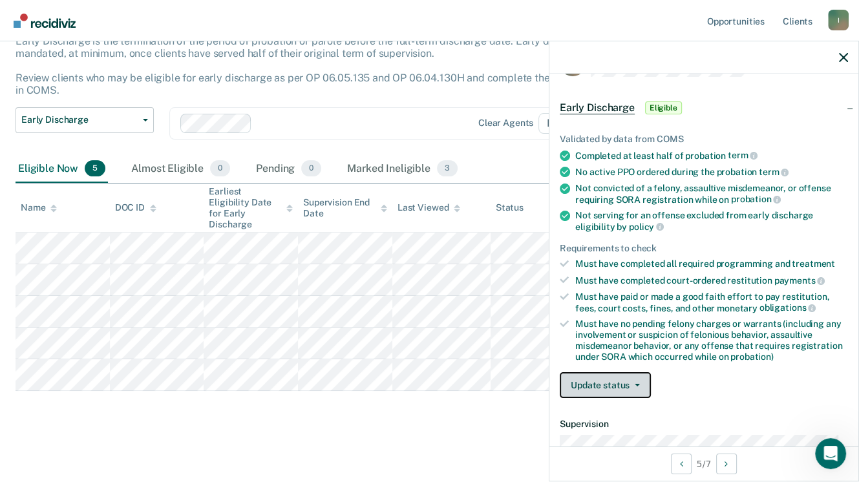
click at [610, 382] on button "Update status" at bounding box center [604, 385] width 91 height 26
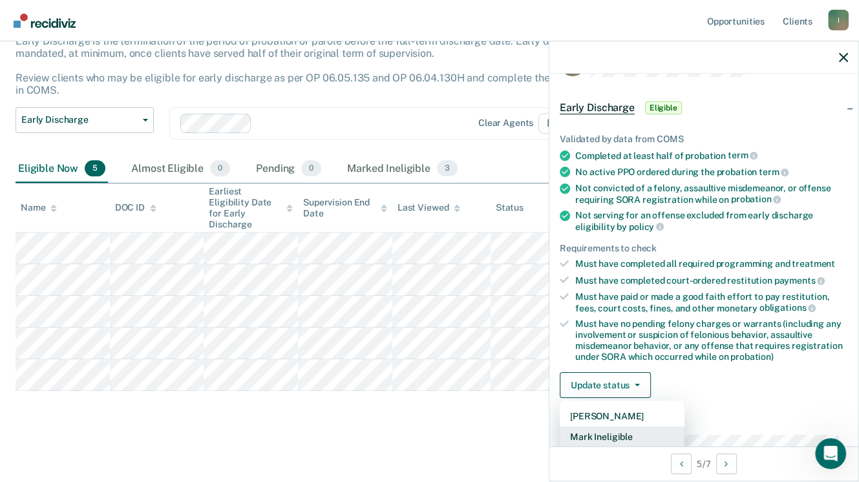
click at [605, 433] on button "Mark Ineligible" at bounding box center [621, 436] width 125 height 21
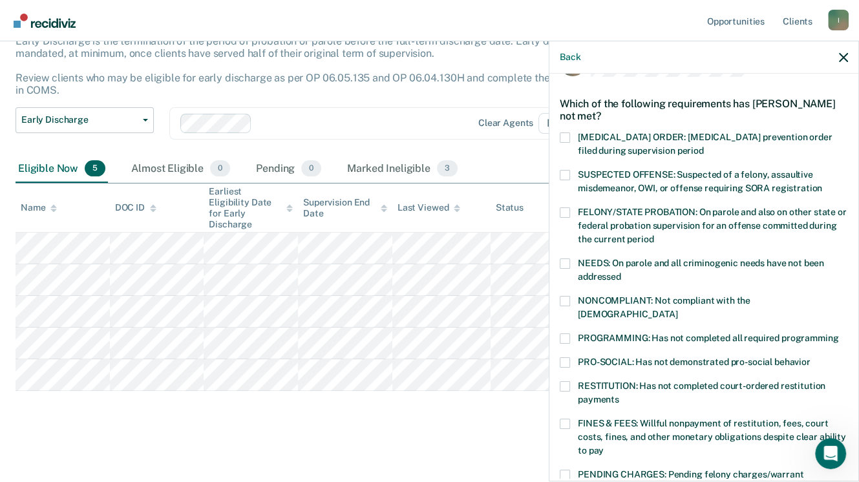
click at [562, 381] on span at bounding box center [564, 386] width 10 height 10
click at [619, 395] on input "RESTITUTION: Has not completed court-ordered restitution payments" at bounding box center [619, 395] width 0 height 0
click at [562, 381] on span at bounding box center [564, 386] width 10 height 10
click at [619, 395] on input "RESTITUTION: Has not completed court-ordered restitution payments" at bounding box center [619, 395] width 0 height 0
click at [566, 333] on span at bounding box center [564, 338] width 10 height 10
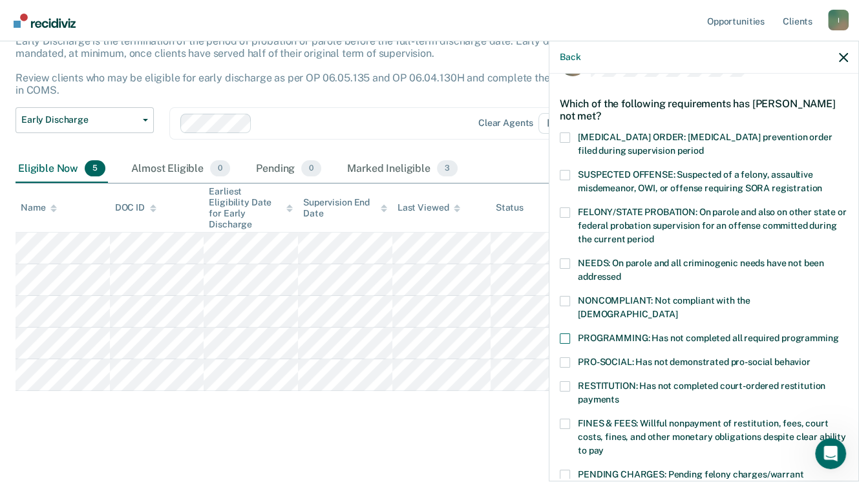
click at [838, 333] on input "PROGRAMMING: Has not completed all required programming" at bounding box center [838, 333] width 0 height 0
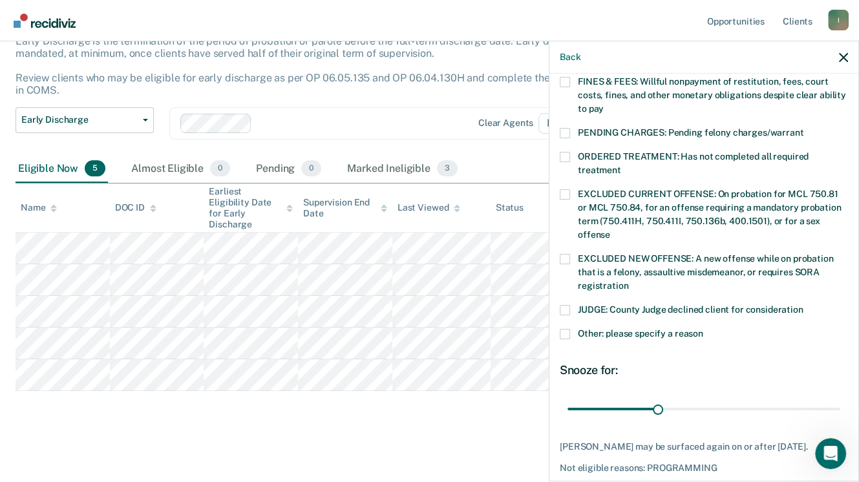
scroll to position [384, 0]
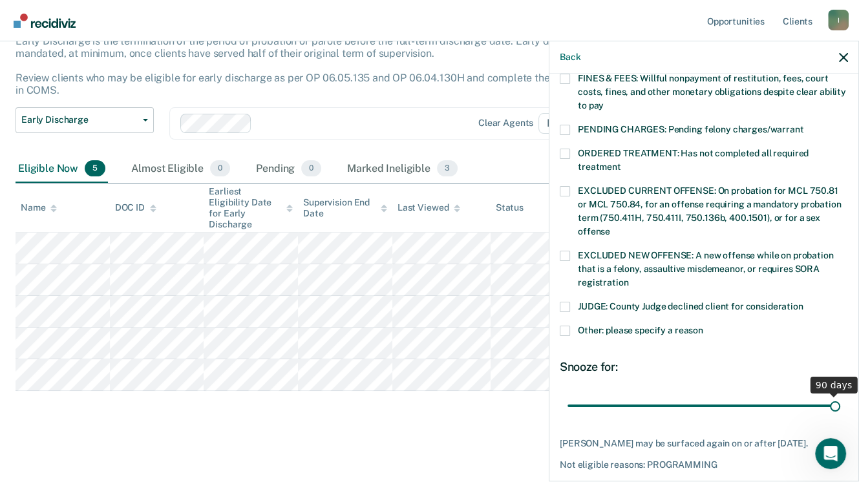
drag, startPoint x: 654, startPoint y: 392, endPoint x: 877, endPoint y: 391, distance: 222.9
type input "90"
click at [840, 395] on input "range" at bounding box center [703, 406] width 273 height 23
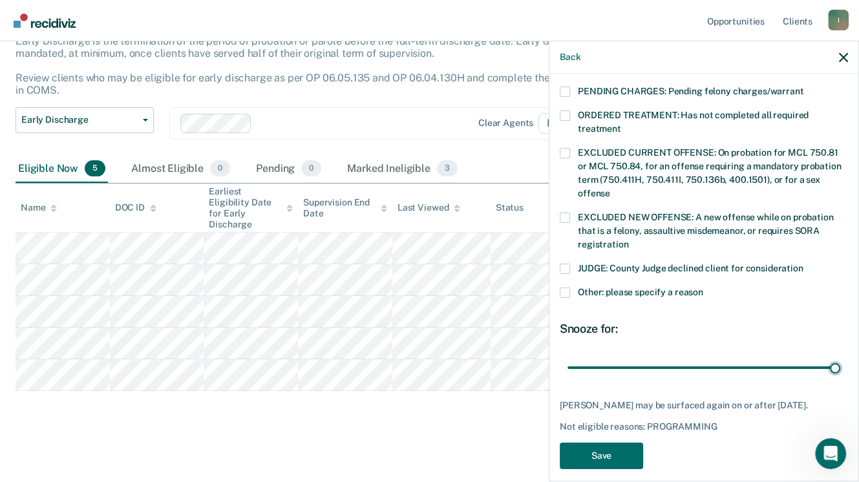
scroll to position [432, 0]
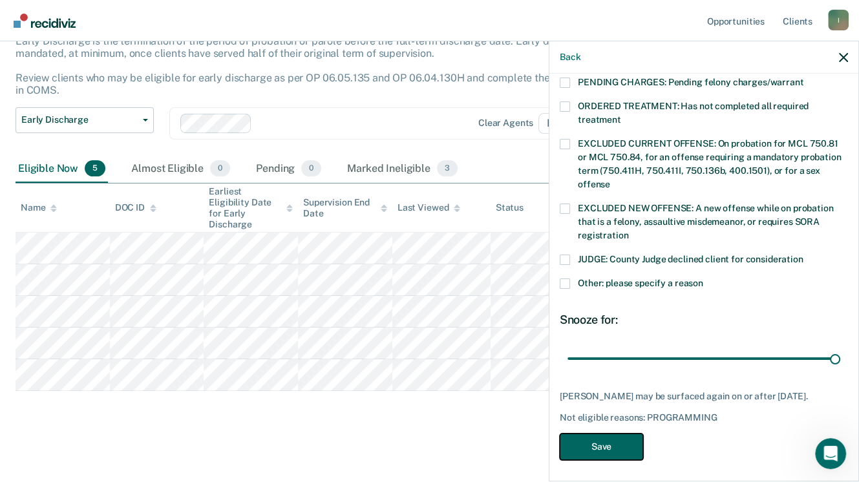
click at [607, 442] on button "Save" at bounding box center [600, 446] width 83 height 26
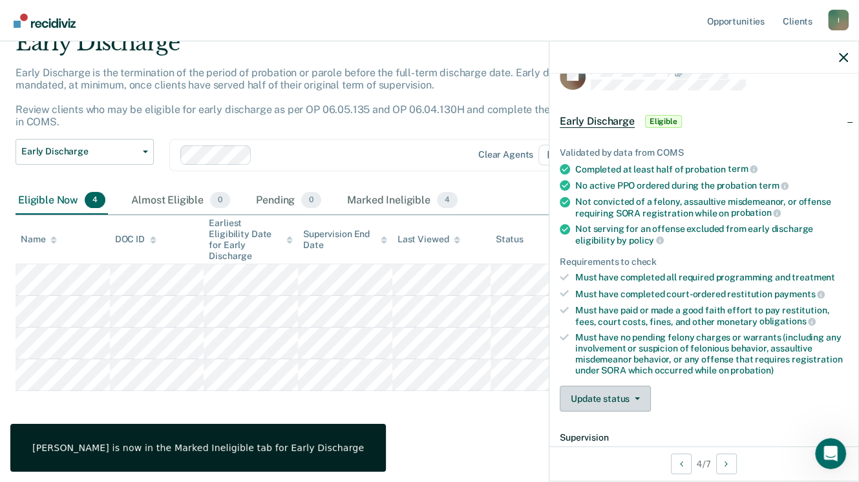
scroll to position [0, 0]
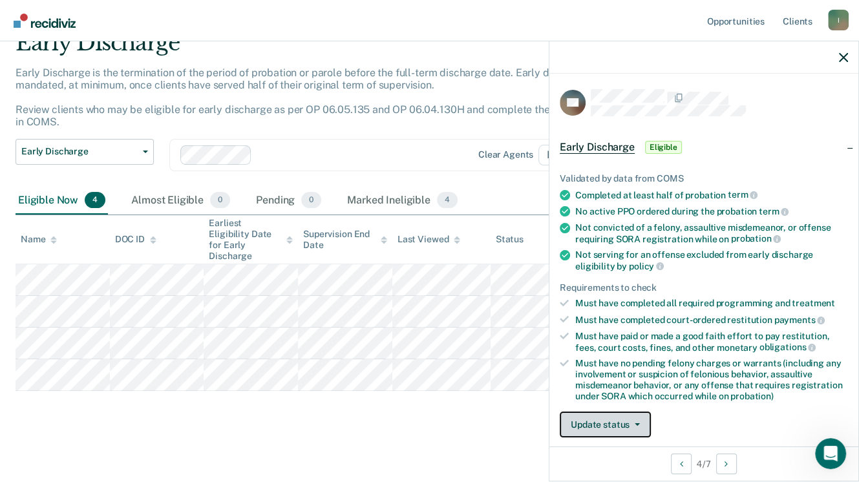
click at [588, 419] on button "Update status" at bounding box center [604, 424] width 91 height 26
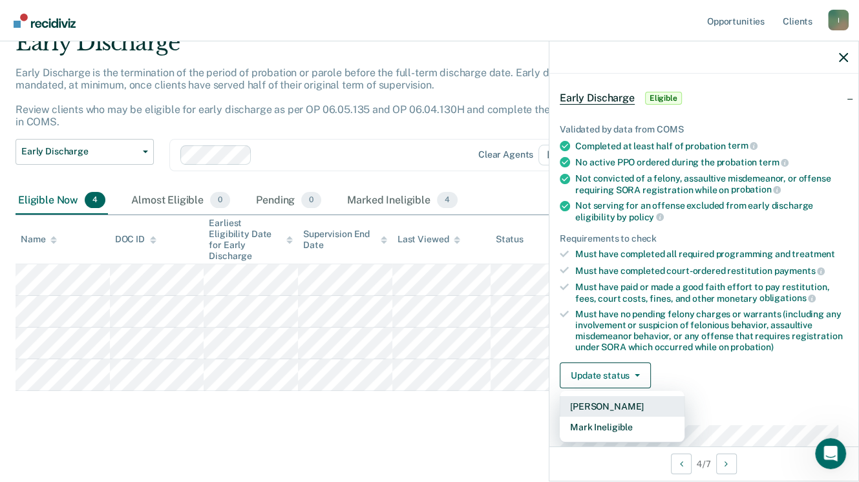
scroll to position [101, 0]
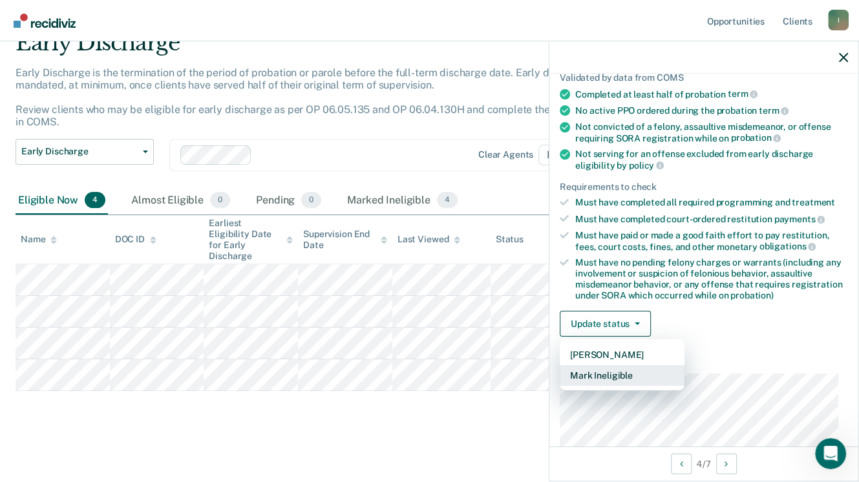
click at [588, 370] on button "Mark Ineligible" at bounding box center [621, 375] width 125 height 21
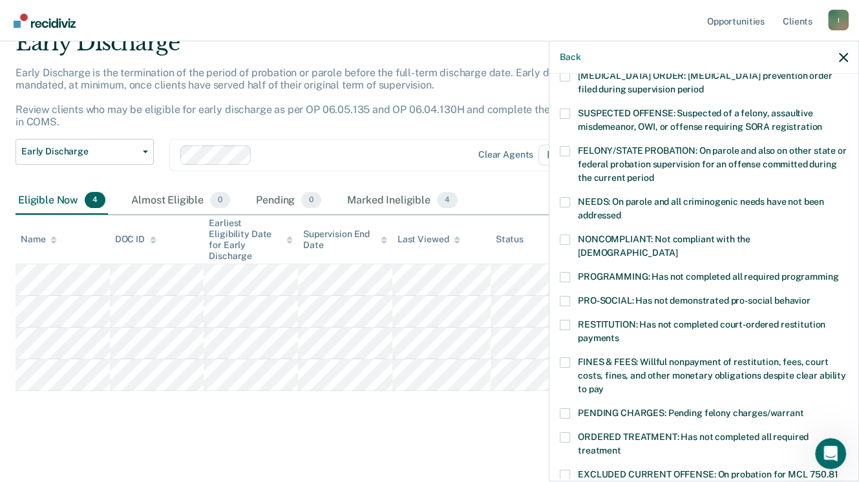
click at [563, 272] on span at bounding box center [564, 277] width 10 height 10
click at [838, 272] on input "PROGRAMMING: Has not completed all required programming" at bounding box center [838, 272] width 0 height 0
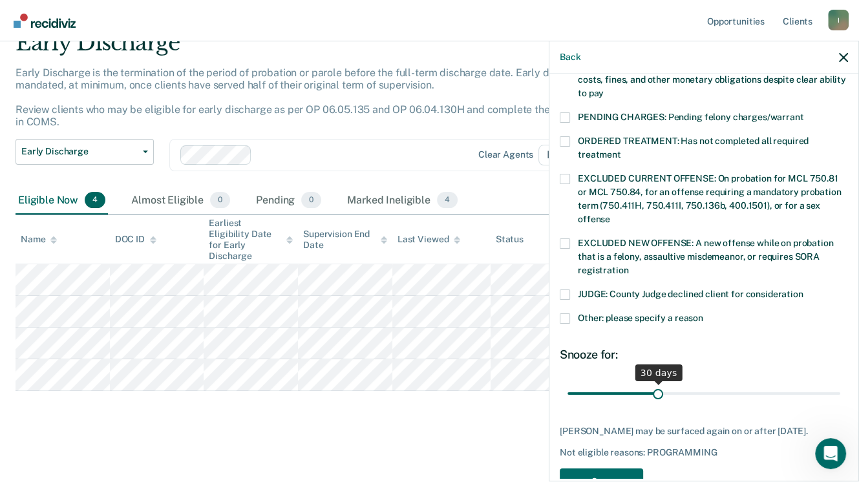
scroll to position [421, 0]
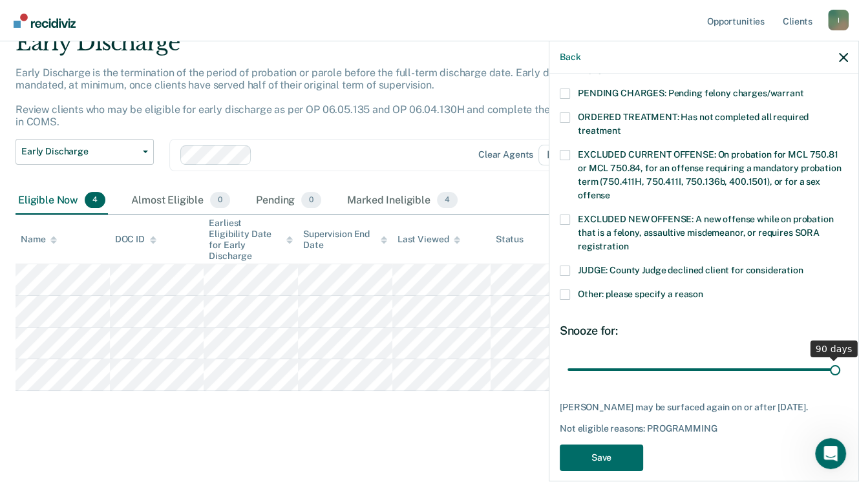
drag, startPoint x: 652, startPoint y: 353, endPoint x: 850, endPoint y: 349, distance: 198.4
type input "90"
click at [840, 359] on input "range" at bounding box center [703, 370] width 273 height 23
click at [599, 453] on button "Save" at bounding box center [600, 457] width 83 height 26
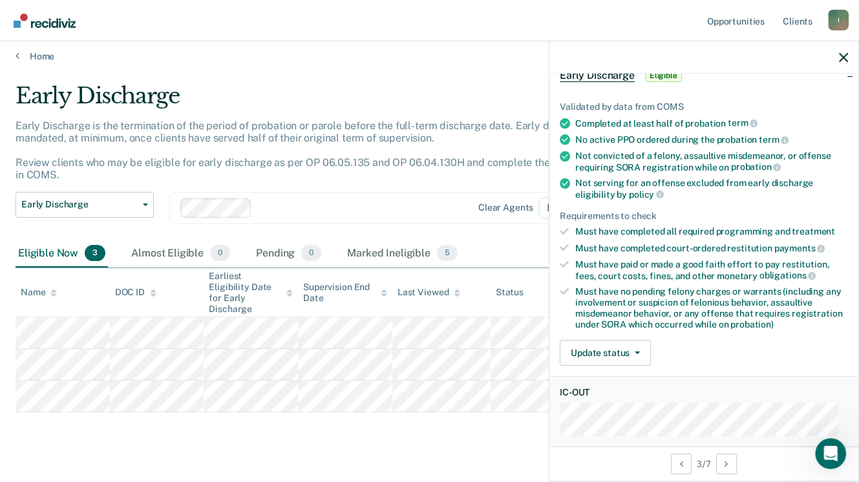
scroll to position [107, 0]
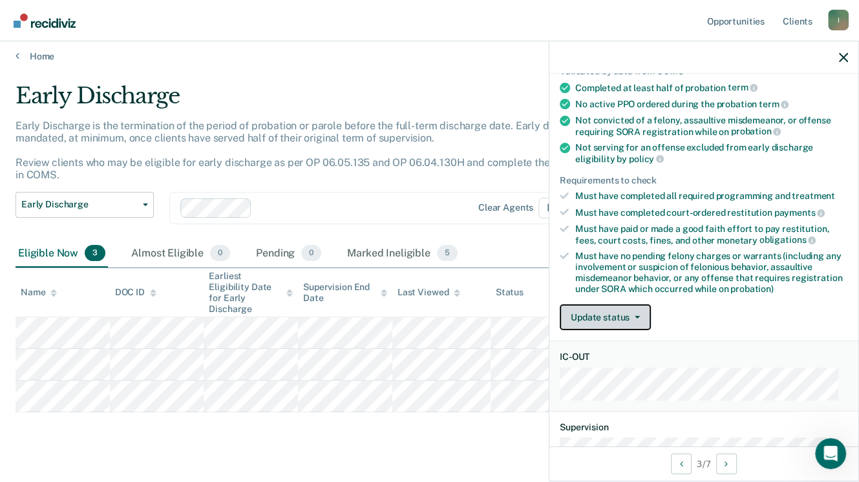
click at [609, 318] on button "Update status" at bounding box center [604, 317] width 91 height 26
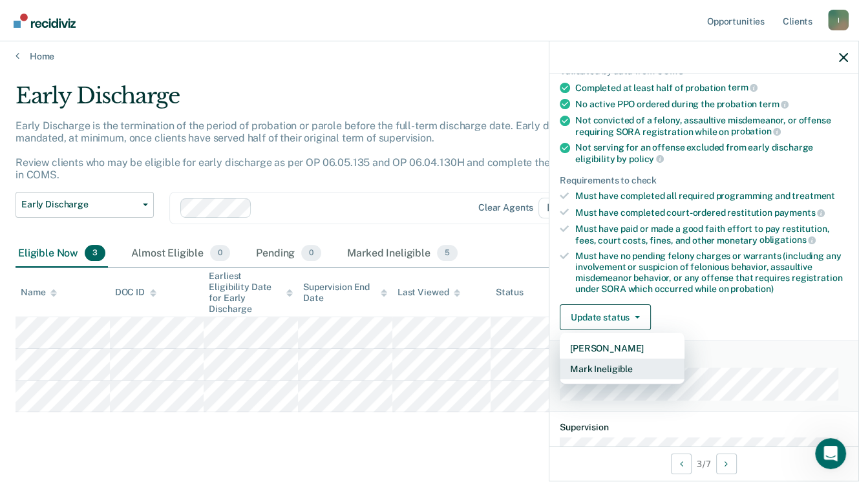
click at [579, 361] on button "Mark Ineligible" at bounding box center [621, 369] width 125 height 21
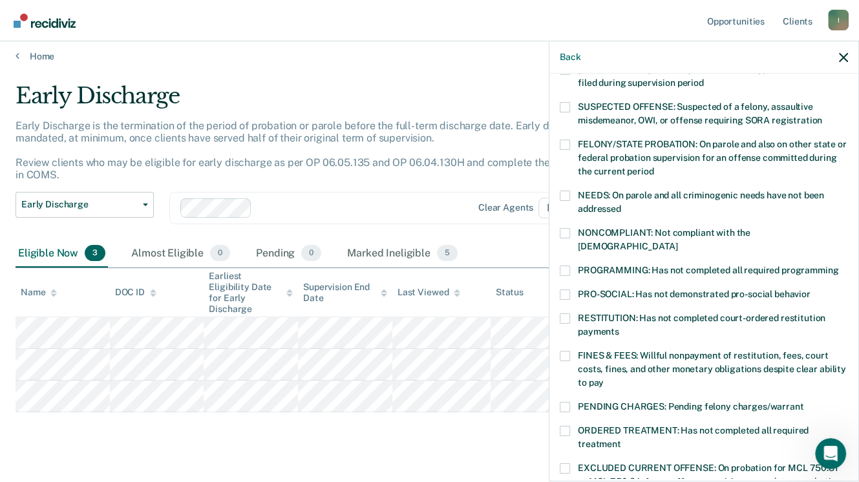
drag, startPoint x: 565, startPoint y: 250, endPoint x: 579, endPoint y: 278, distance: 31.2
click at [564, 265] on span at bounding box center [564, 270] width 10 height 10
click at [838, 265] on input "PROGRAMMING: Has not completed all required programming" at bounding box center [838, 265] width 0 height 0
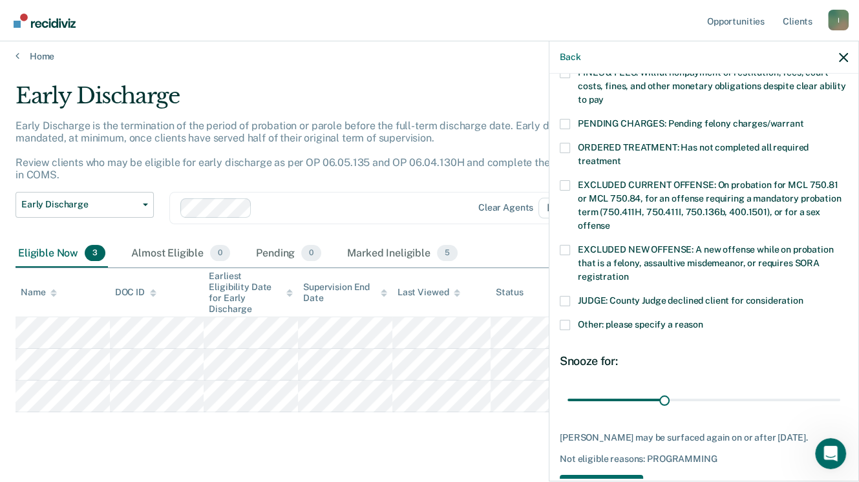
scroll to position [421, 0]
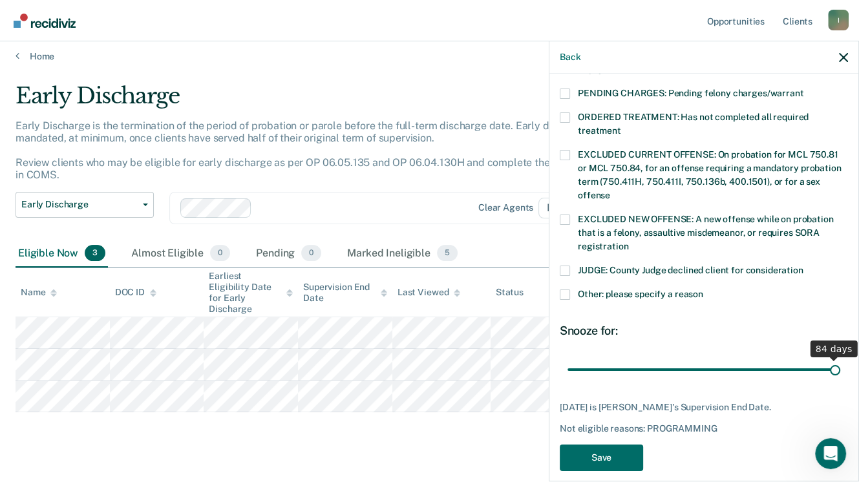
drag, startPoint x: 666, startPoint y: 351, endPoint x: 858, endPoint y: 362, distance: 192.2
type input "84"
click at [840, 362] on input "range" at bounding box center [703, 370] width 273 height 23
click at [600, 450] on button "Save" at bounding box center [600, 457] width 83 height 26
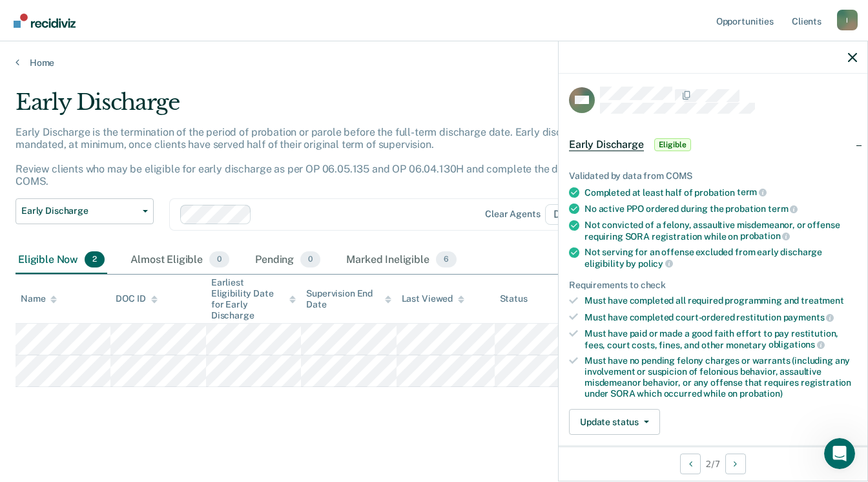
scroll to position [0, 0]
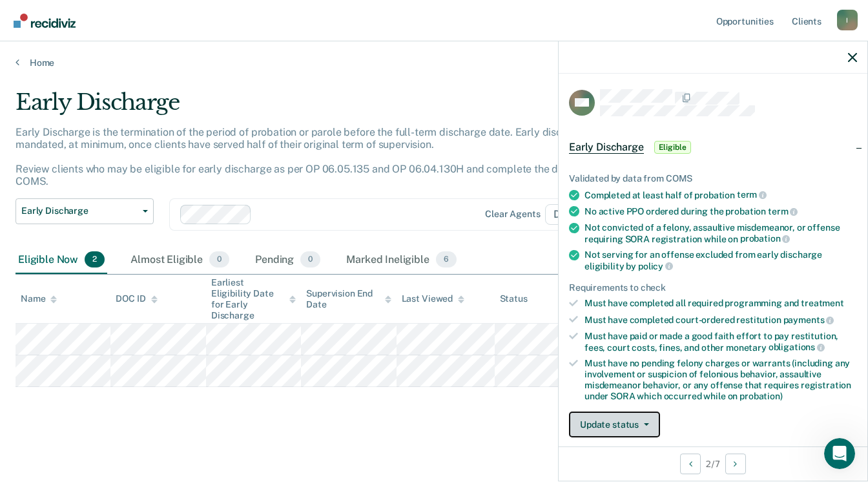
click at [605, 424] on button "Update status" at bounding box center [614, 424] width 91 height 26
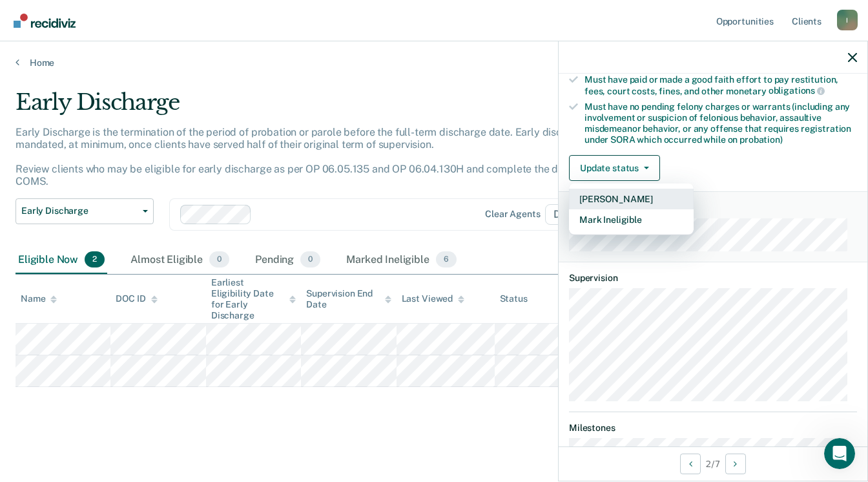
scroll to position [273, 0]
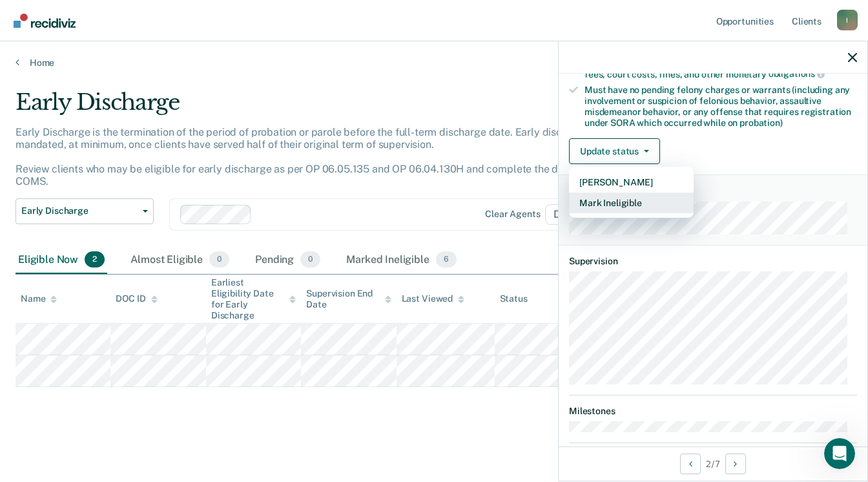
click at [606, 196] on button "Mark Ineligible" at bounding box center [631, 203] width 125 height 21
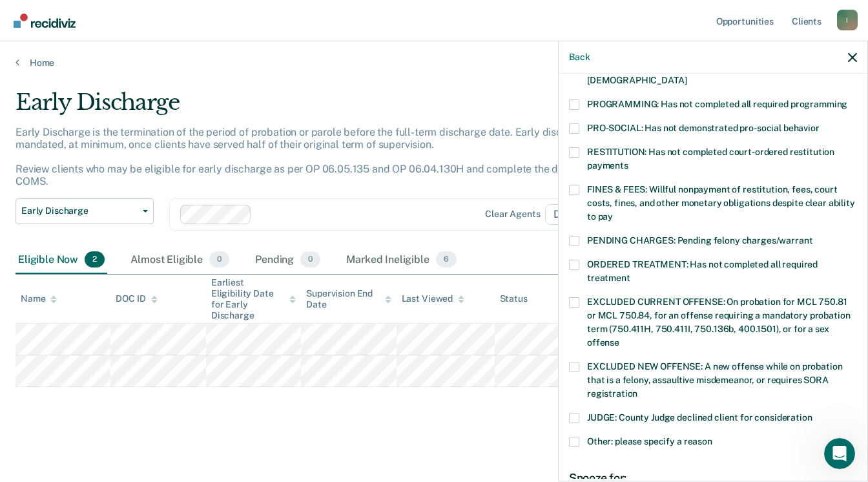
click at [574, 147] on span at bounding box center [574, 152] width 10 height 10
click at [629, 161] on input "RESTITUTION: Has not completed court-ordered restitution payments" at bounding box center [629, 161] width 0 height 0
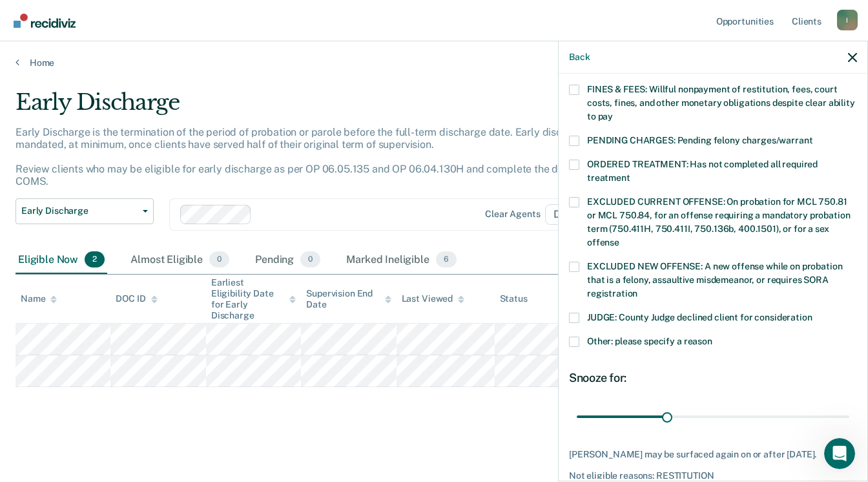
scroll to position [432, 0]
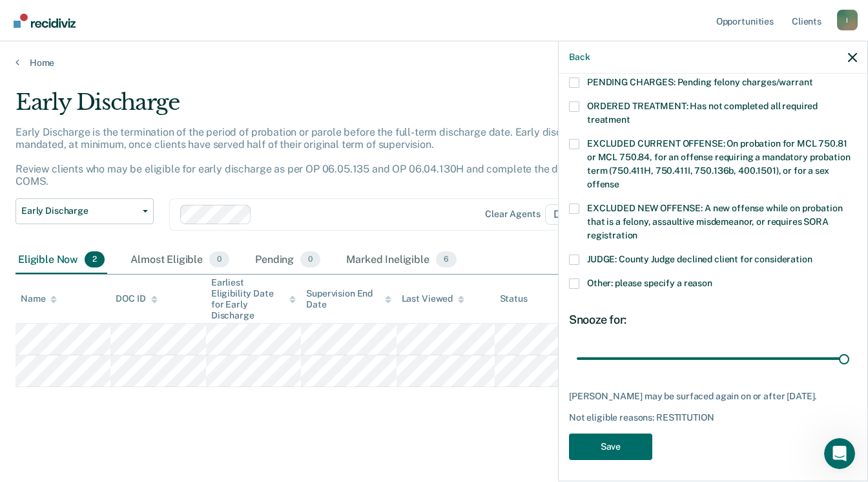
drag, startPoint x: 663, startPoint y: 344, endPoint x: 860, endPoint y: 332, distance: 196.7
type input "90"
click at [849, 348] on input "range" at bounding box center [713, 359] width 273 height 23
click at [629, 447] on button "Save" at bounding box center [610, 446] width 83 height 26
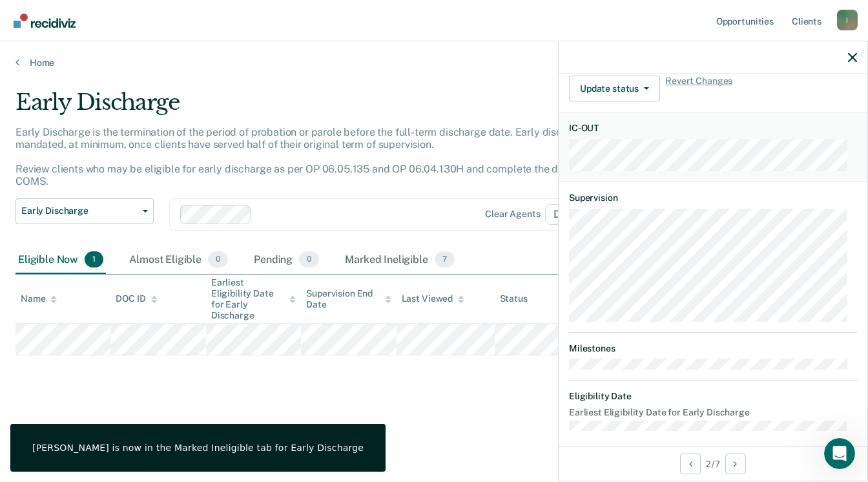
scroll to position [298, 0]
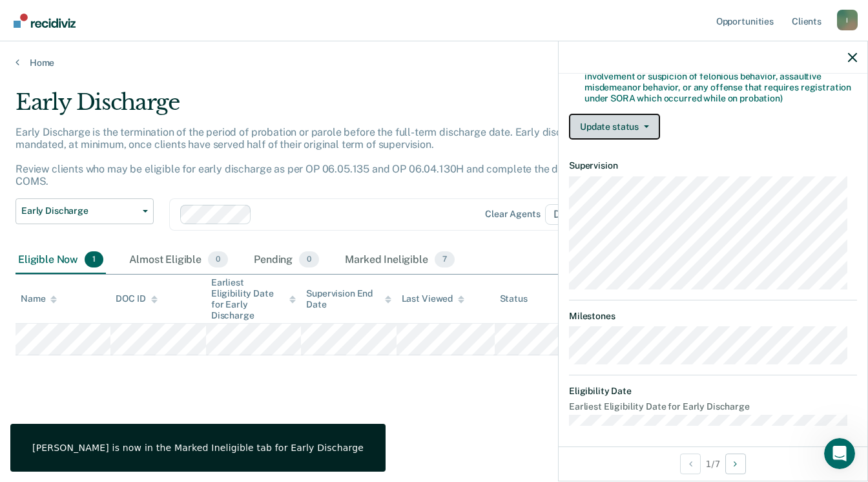
click at [614, 118] on button "Update status" at bounding box center [614, 127] width 91 height 26
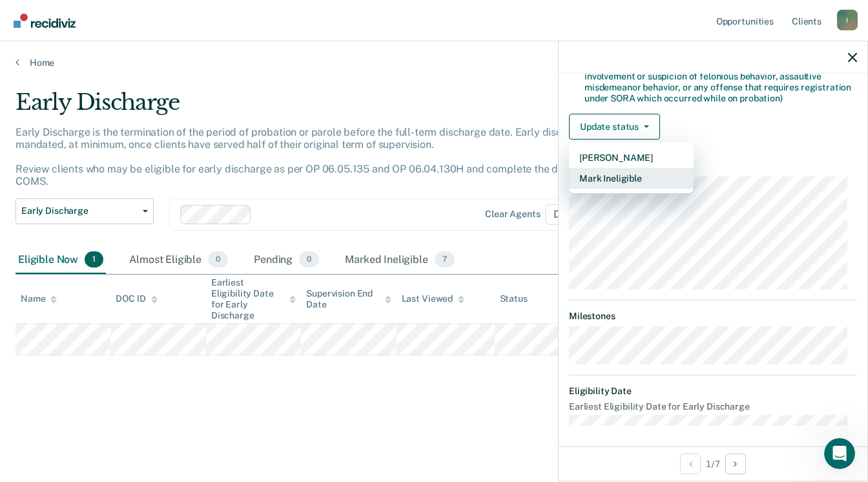
click at [602, 174] on button "Mark Ineligible" at bounding box center [631, 178] width 125 height 21
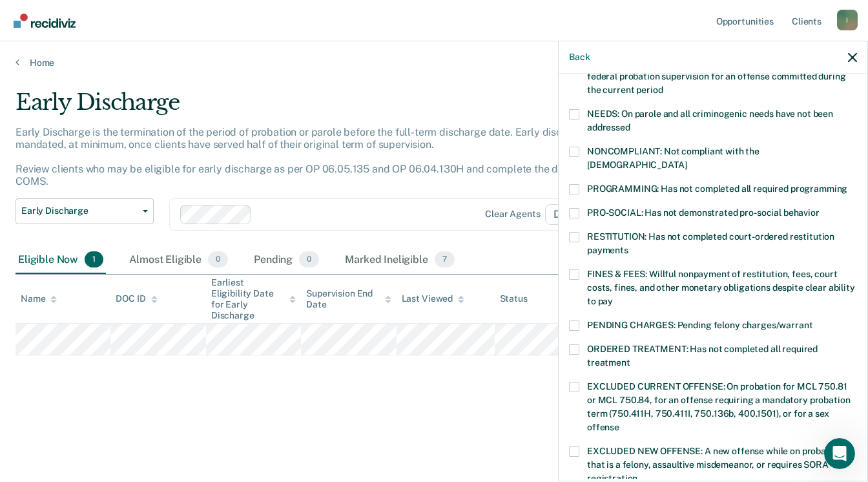
scroll to position [169, 0]
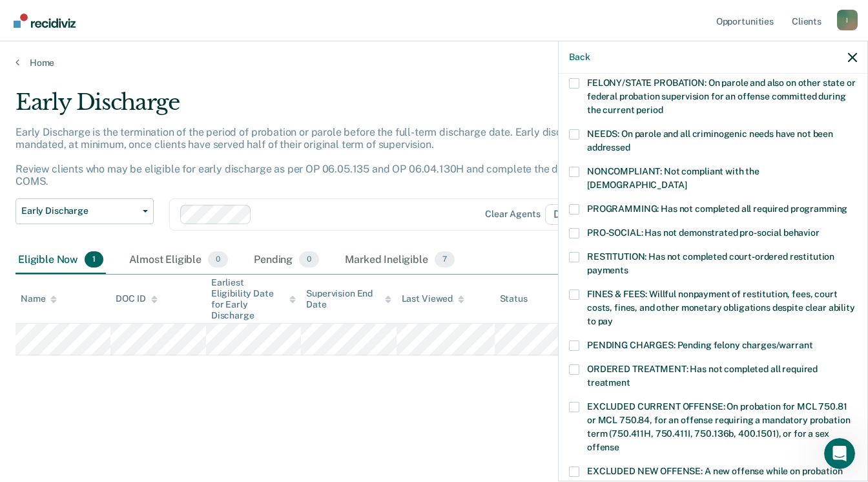
click at [581, 204] on label "PROGRAMMING: Has not completed all required programming" at bounding box center [713, 211] width 288 height 14
click at [848, 204] on input "PROGRAMMING: Has not completed all required programming" at bounding box center [848, 204] width 0 height 0
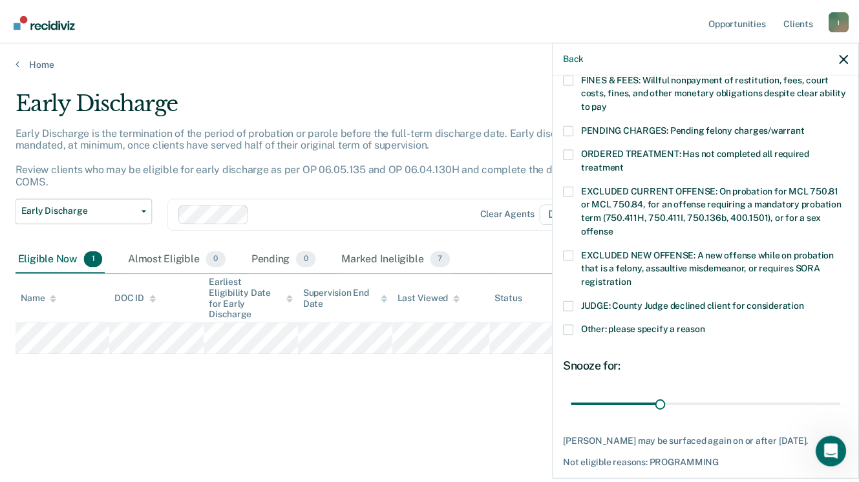
scroll to position [421, 0]
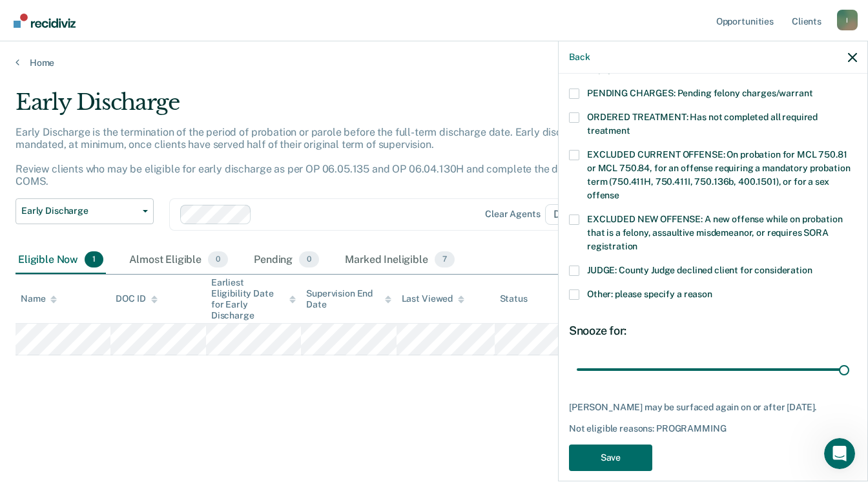
drag, startPoint x: 663, startPoint y: 357, endPoint x: 863, endPoint y: 346, distance: 199.9
type input "90"
click at [849, 359] on input "range" at bounding box center [713, 370] width 273 height 23
click at [609, 454] on button "Save" at bounding box center [610, 457] width 83 height 26
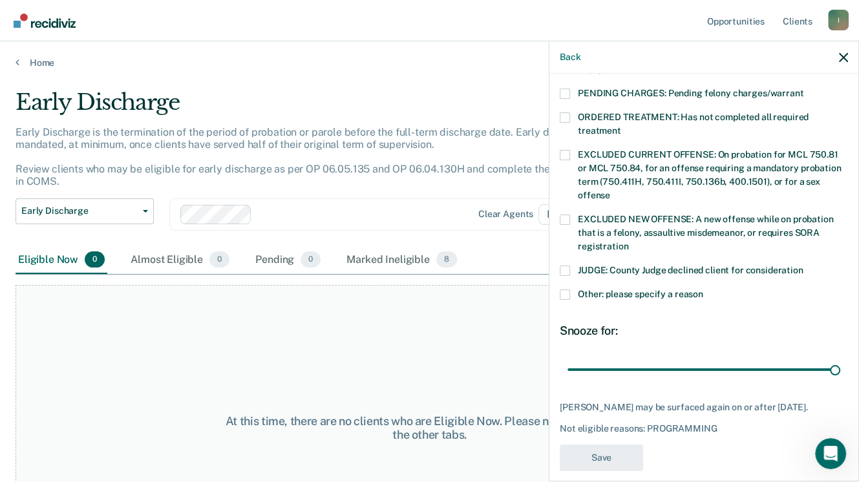
scroll to position [393, 0]
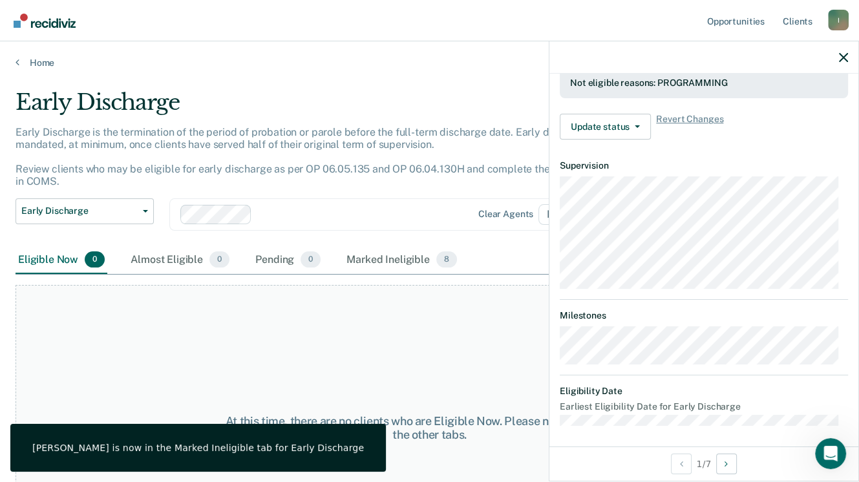
click at [489, 390] on div "At this time, there are no clients who are Eligible Now. Please navigate to one…" at bounding box center [430, 428] width 828 height 286
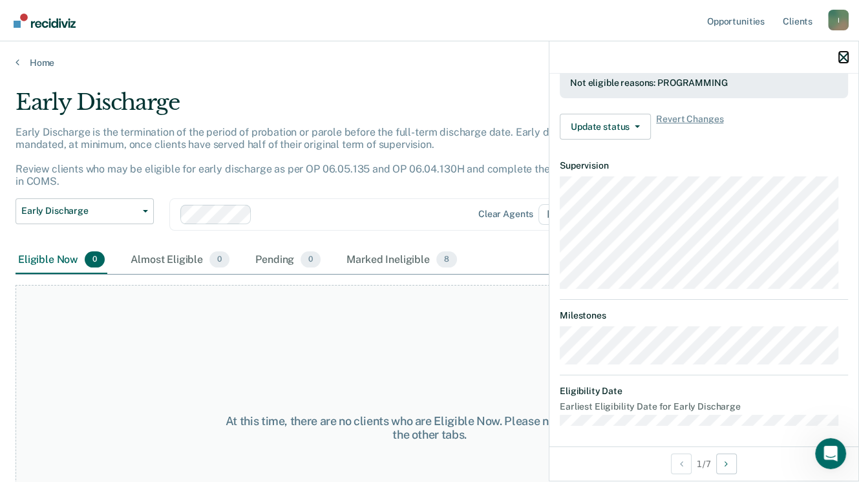
click at [845, 57] on icon "button" at bounding box center [842, 57] width 9 height 9
